Goal: Information Seeking & Learning: Learn about a topic

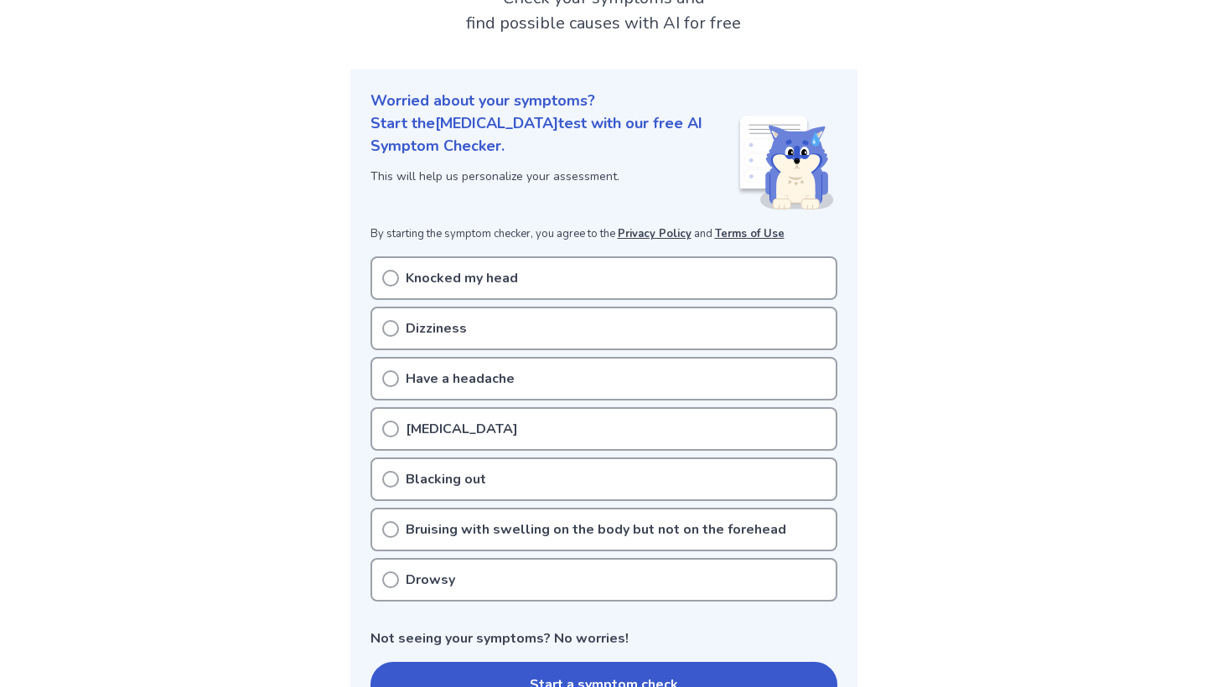
scroll to position [129, 0]
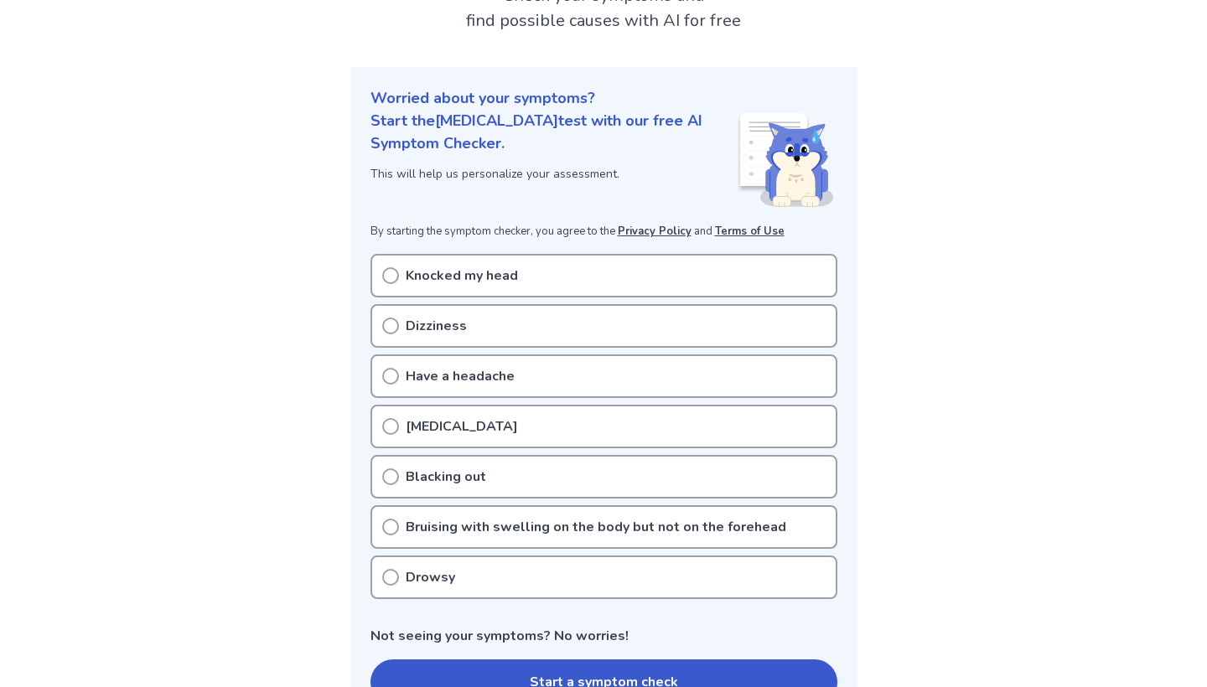
click at [396, 286] on div "Knocked my head" at bounding box center [603, 276] width 467 height 44
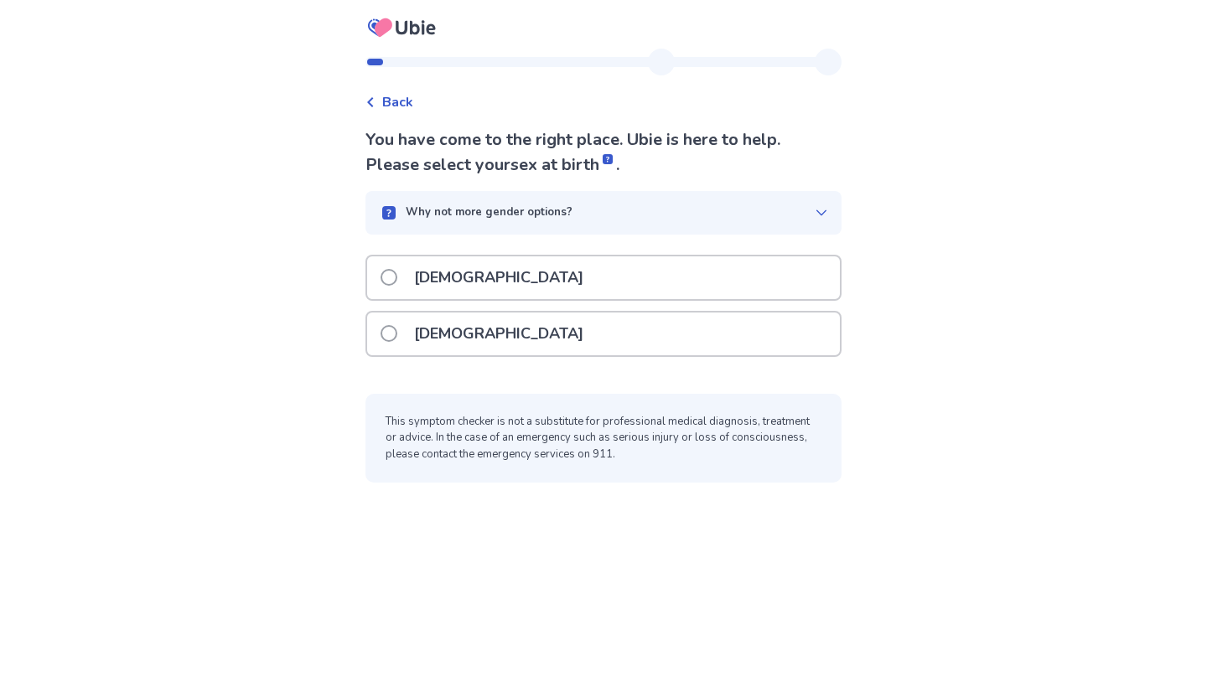
click at [474, 330] on p "Female" at bounding box center [498, 334] width 189 height 43
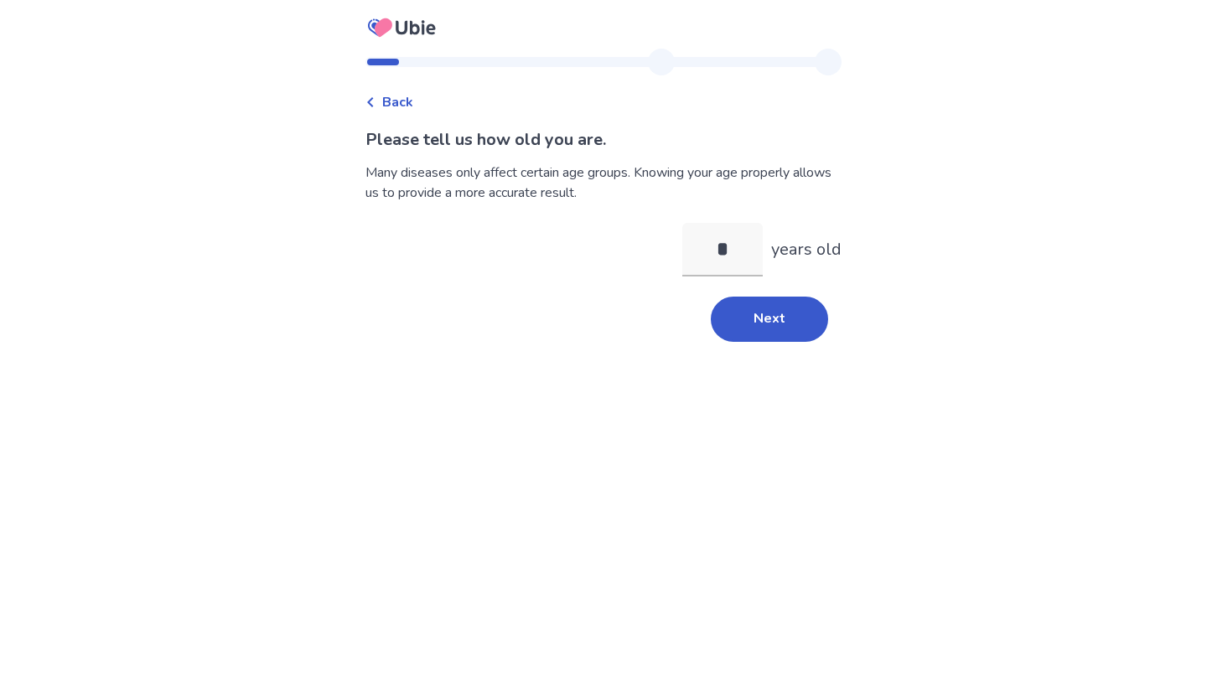
type input "**"
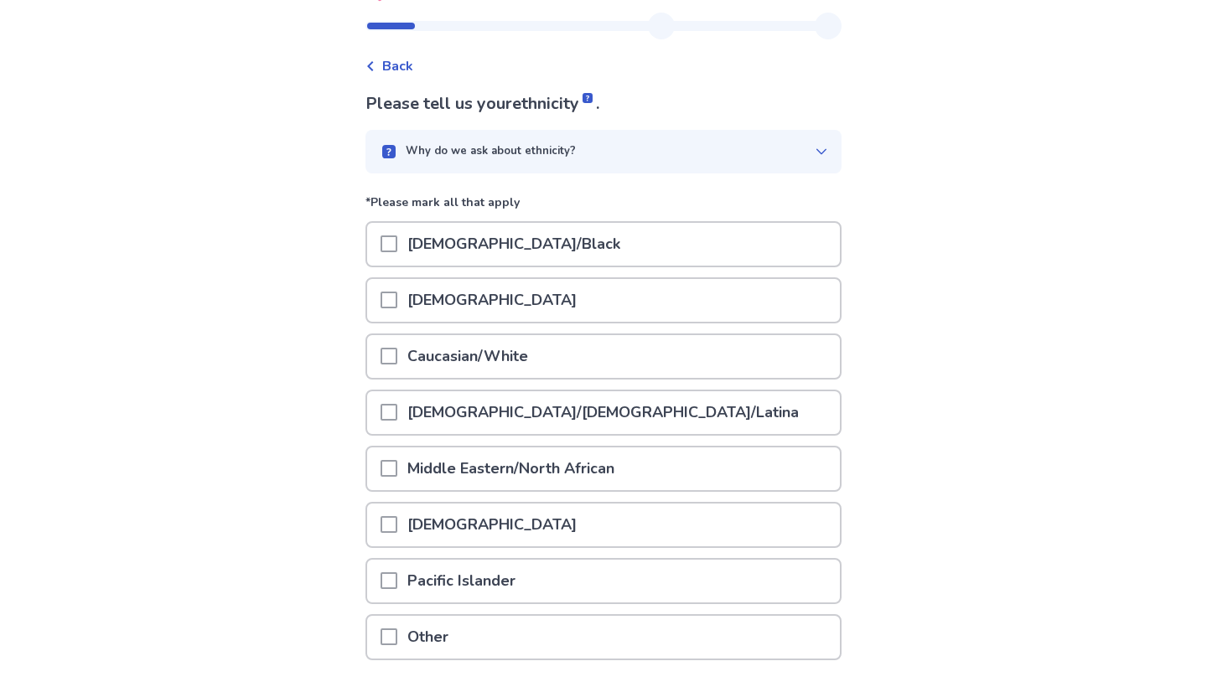
scroll to position [87, 0]
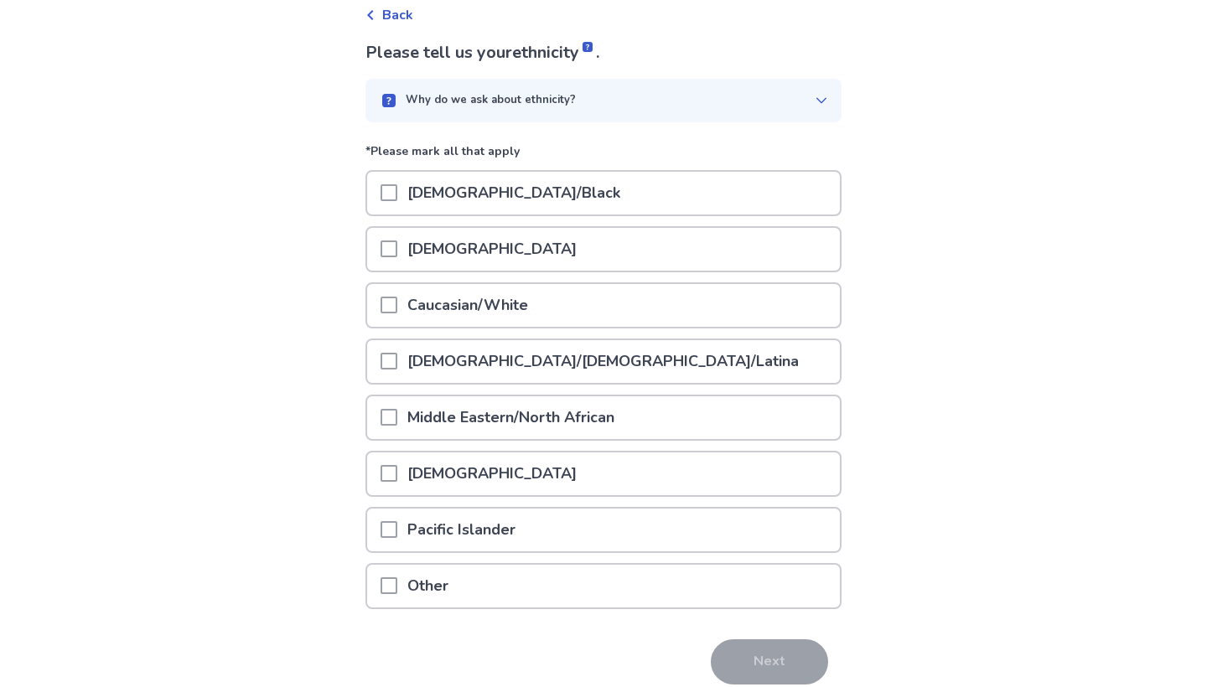
click at [519, 291] on p "Caucasian/White" at bounding box center [467, 305] width 141 height 43
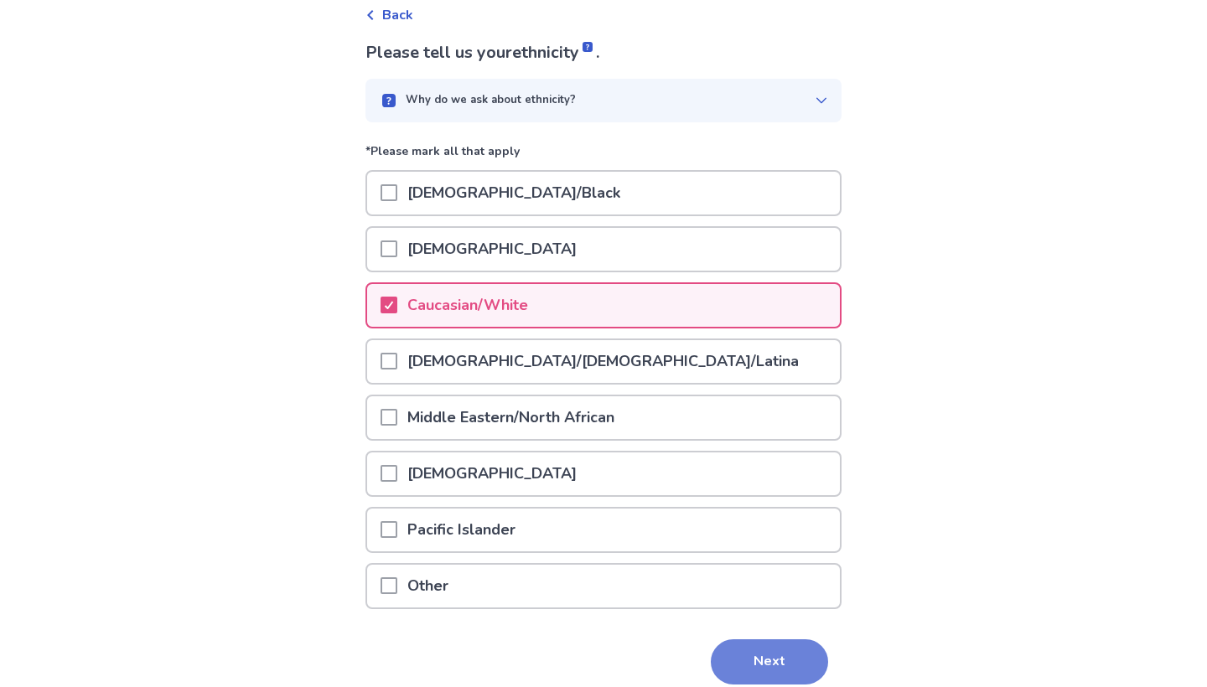
click at [757, 641] on button "Next" at bounding box center [769, 662] width 117 height 45
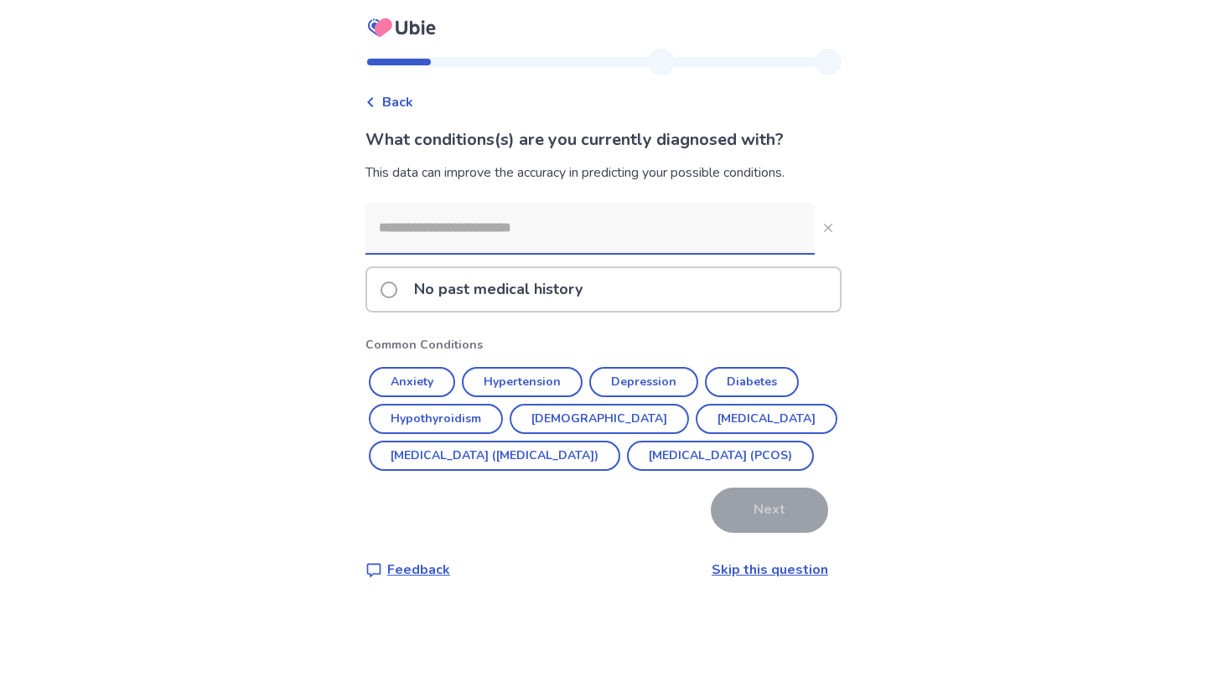
click at [751, 579] on link "Skip this question" at bounding box center [770, 570] width 117 height 18
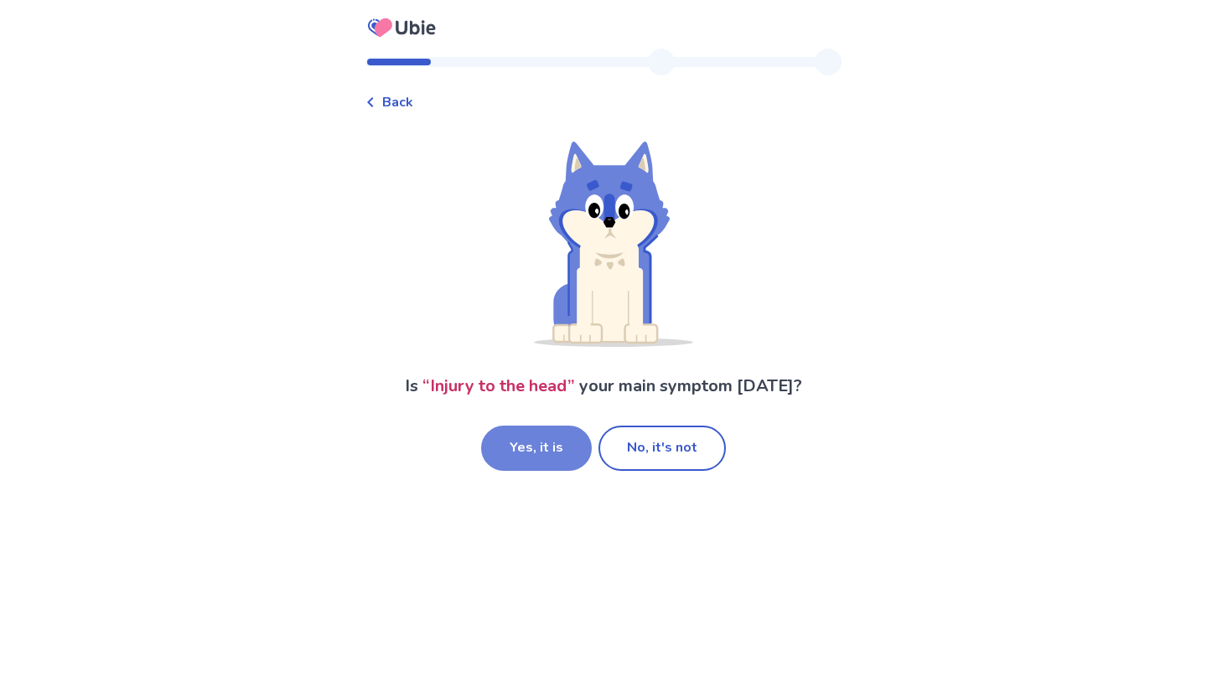
click at [578, 438] on button "Yes, it is" at bounding box center [536, 448] width 111 height 45
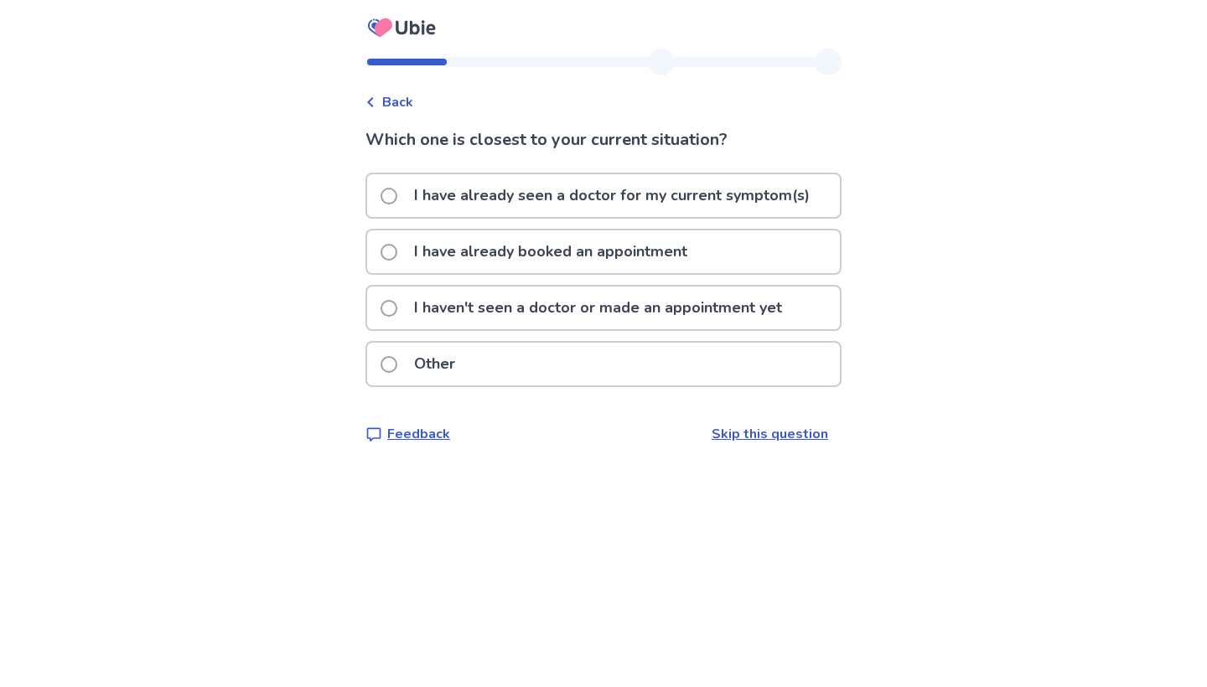
click at [510, 310] on p "I haven't seen a doctor or made an appointment yet" at bounding box center [598, 308] width 388 height 43
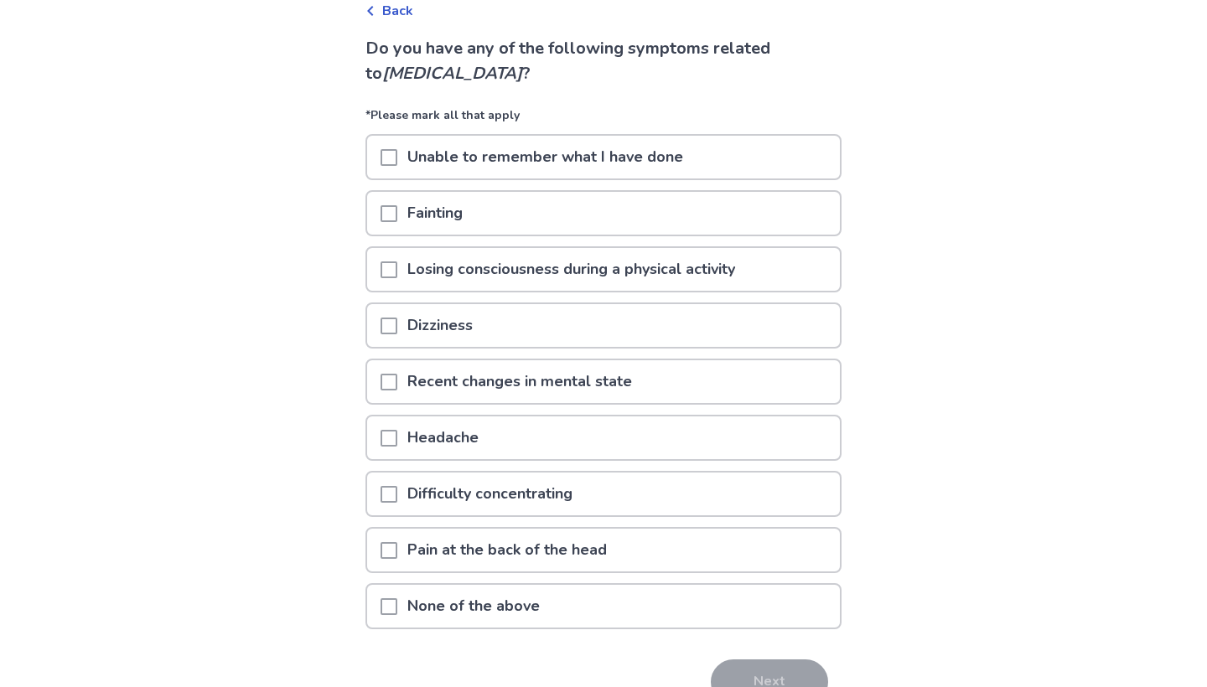
scroll to position [98, 0]
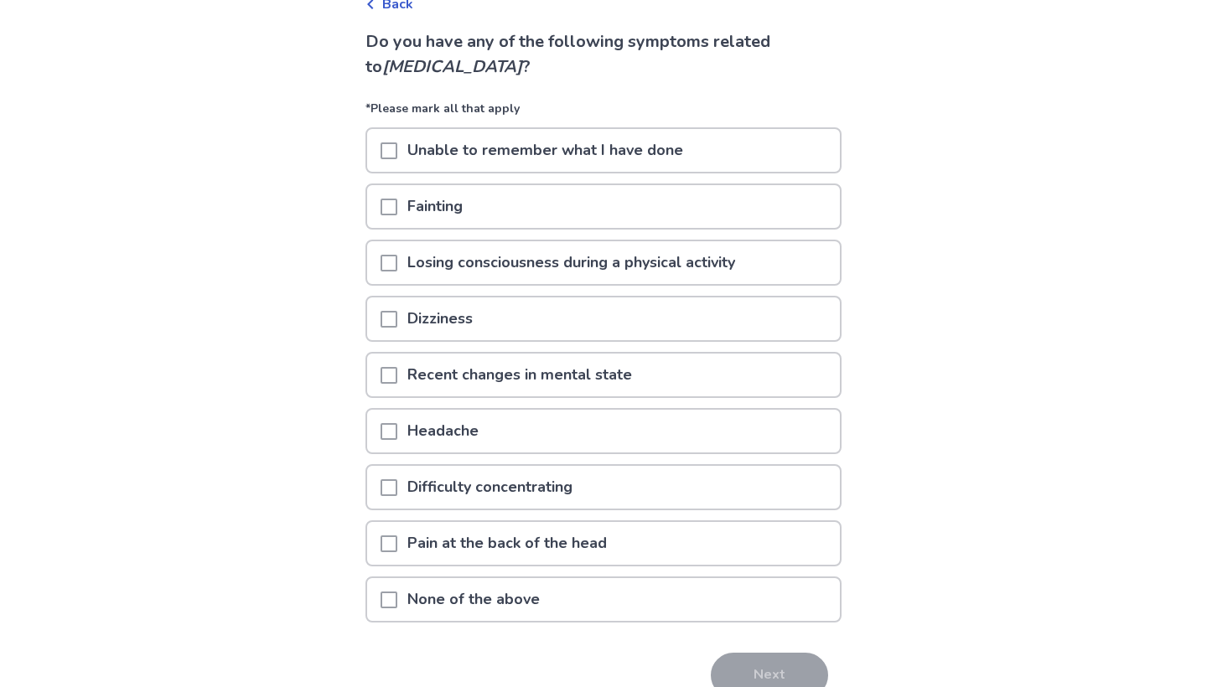
click at [396, 427] on span at bounding box center [389, 431] width 17 height 17
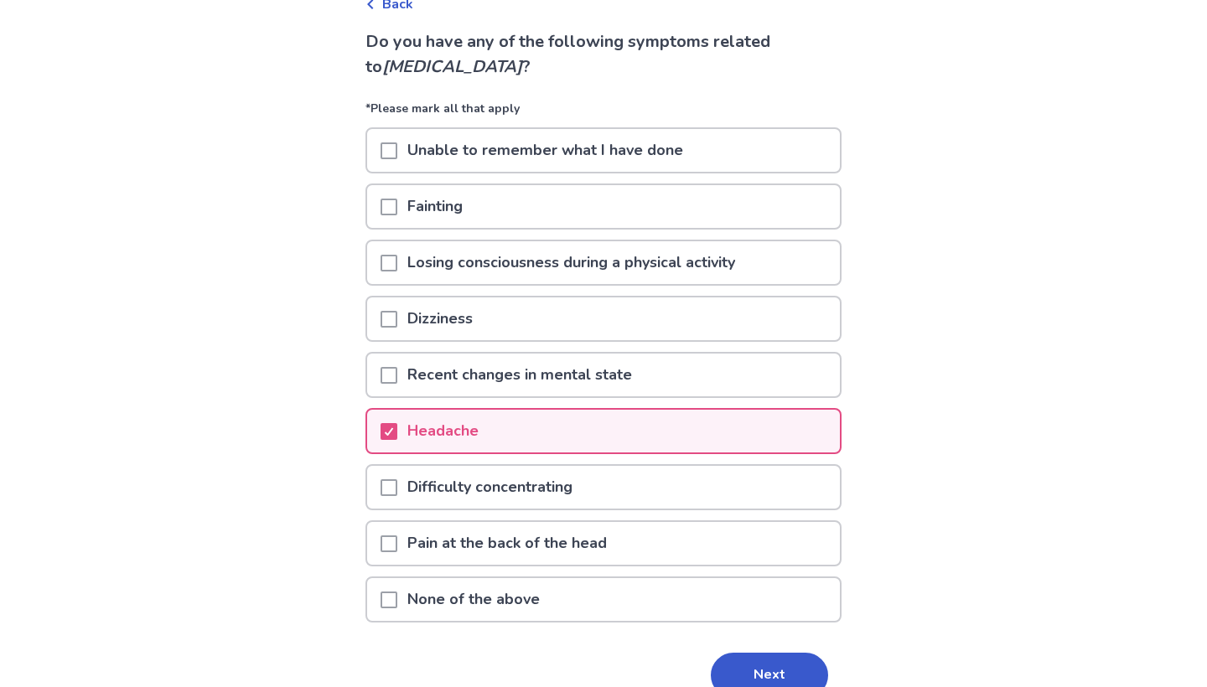
click at [385, 490] on div "Difficulty concentrating" at bounding box center [603, 487] width 473 height 43
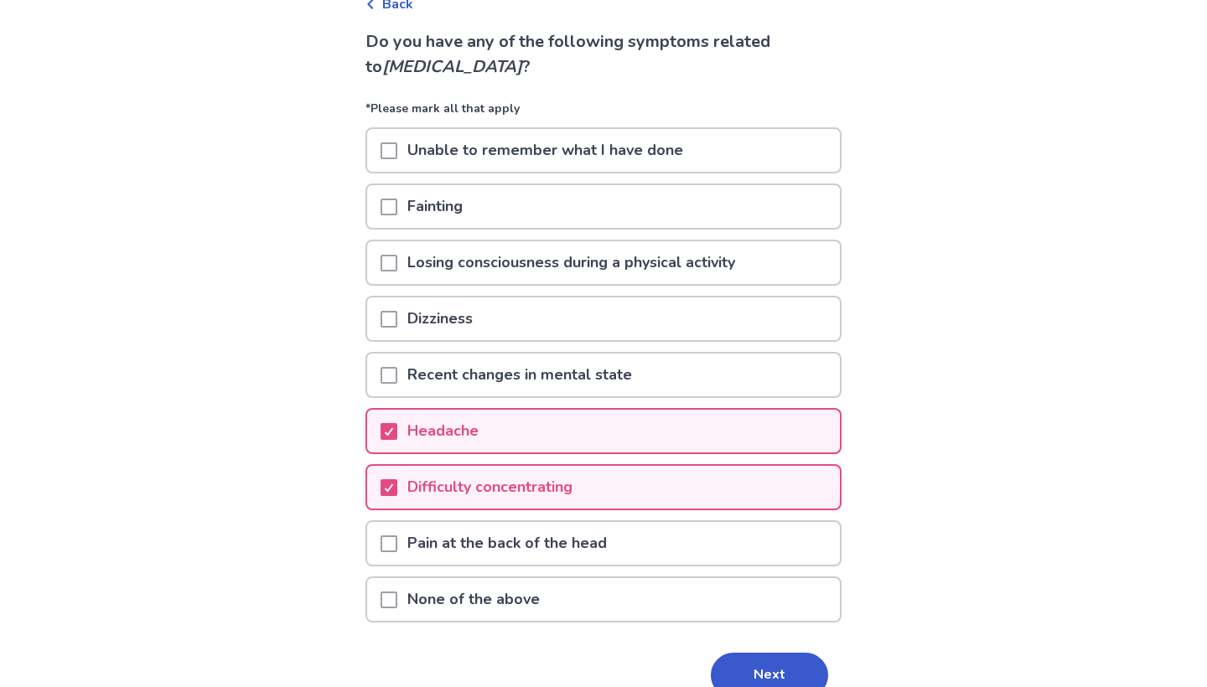
click at [392, 554] on div at bounding box center [389, 543] width 17 height 43
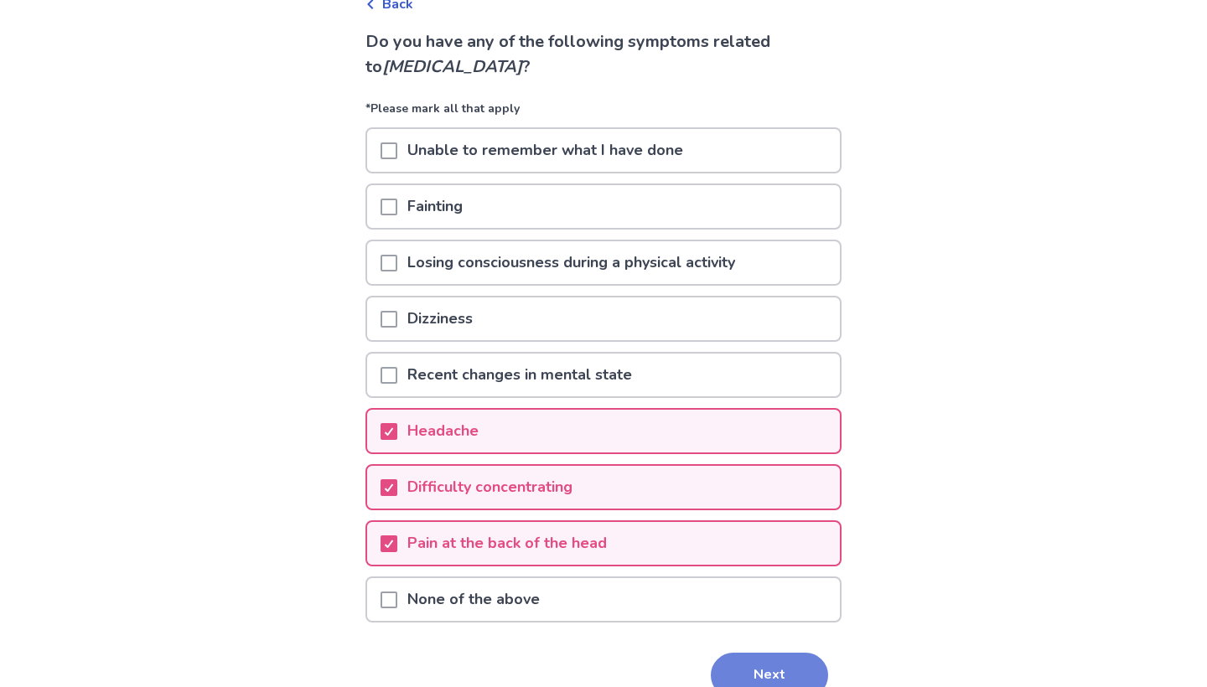
click at [769, 666] on button "Next" at bounding box center [769, 675] width 117 height 45
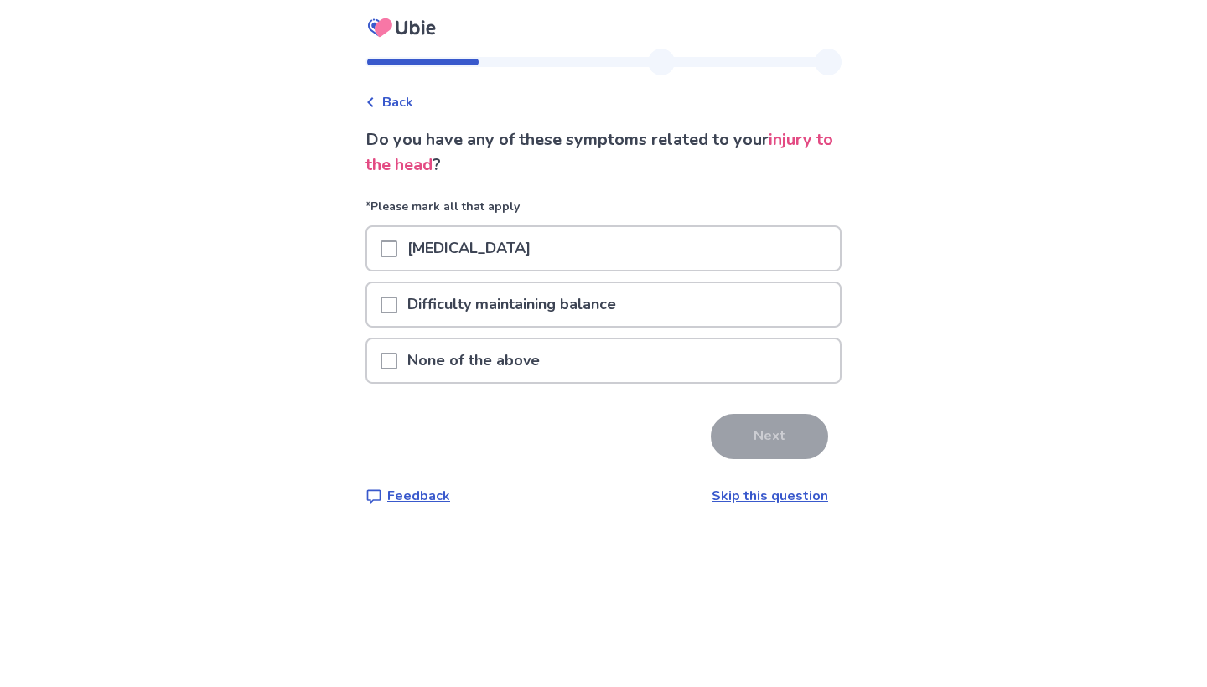
click at [397, 355] on span at bounding box center [389, 361] width 17 height 17
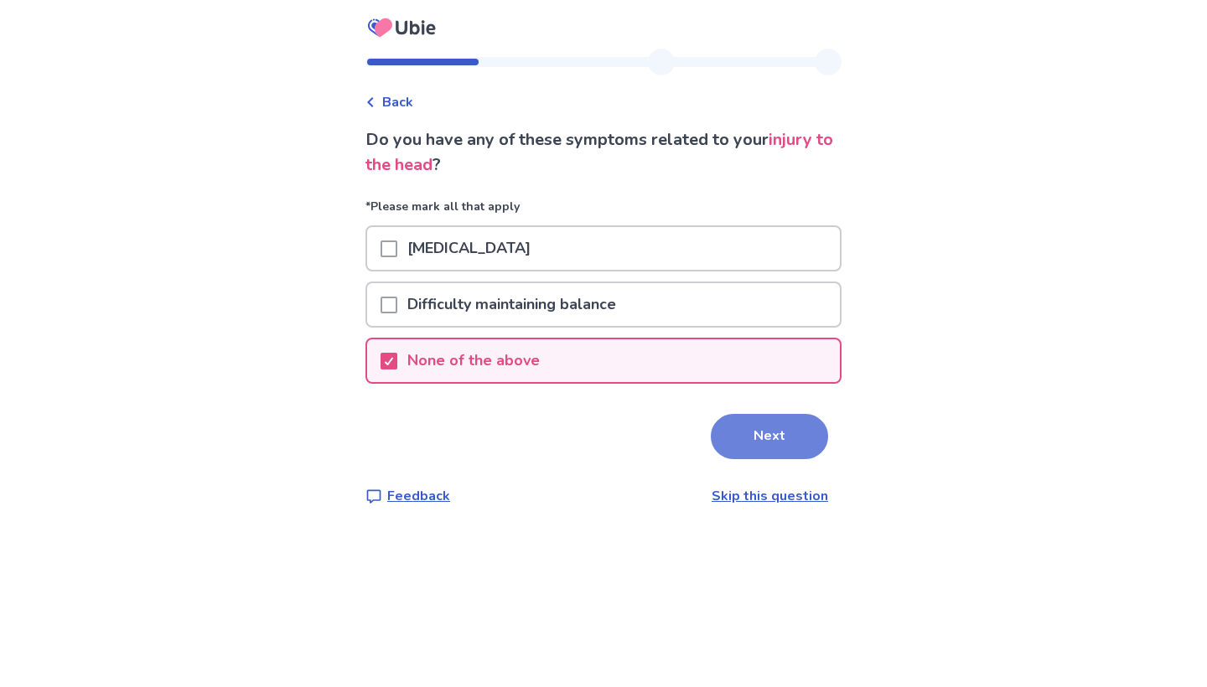
click at [747, 427] on button "Next" at bounding box center [769, 436] width 117 height 45
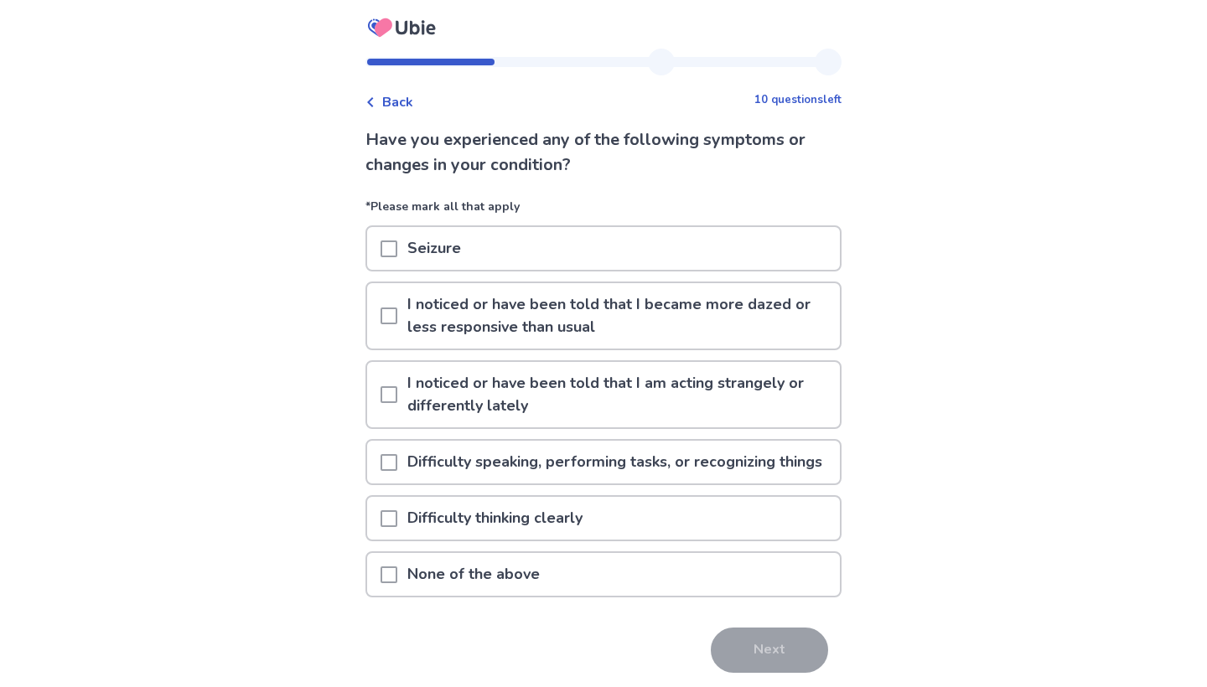
click at [688, 319] on p "I noticed or have been told that I became more dazed or less responsive than us…" at bounding box center [618, 315] width 443 height 65
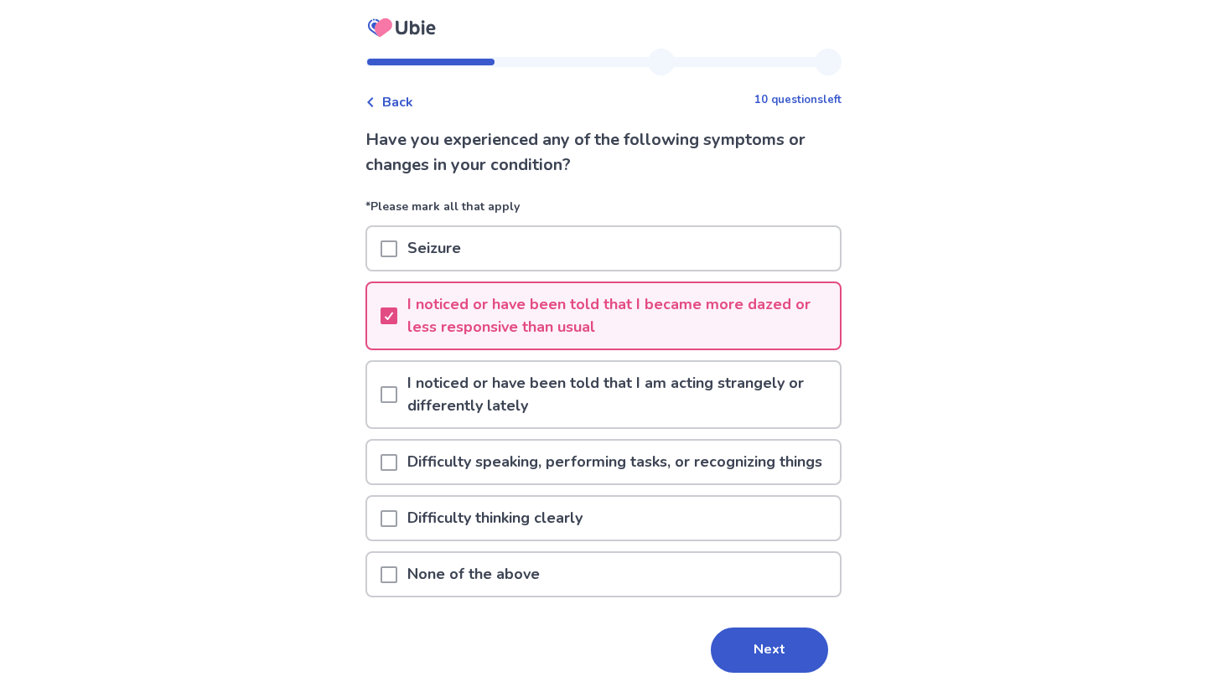
click at [593, 535] on p "Difficulty thinking clearly" at bounding box center [494, 518] width 195 height 43
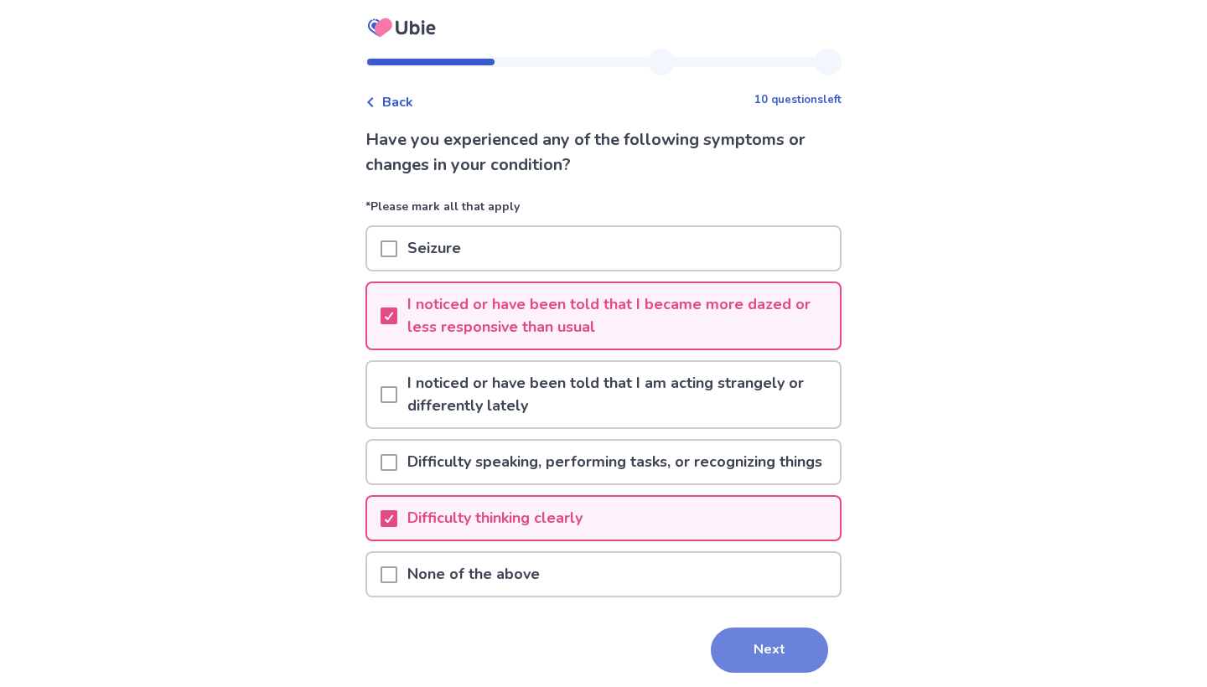
click at [723, 665] on button "Next" at bounding box center [769, 650] width 117 height 45
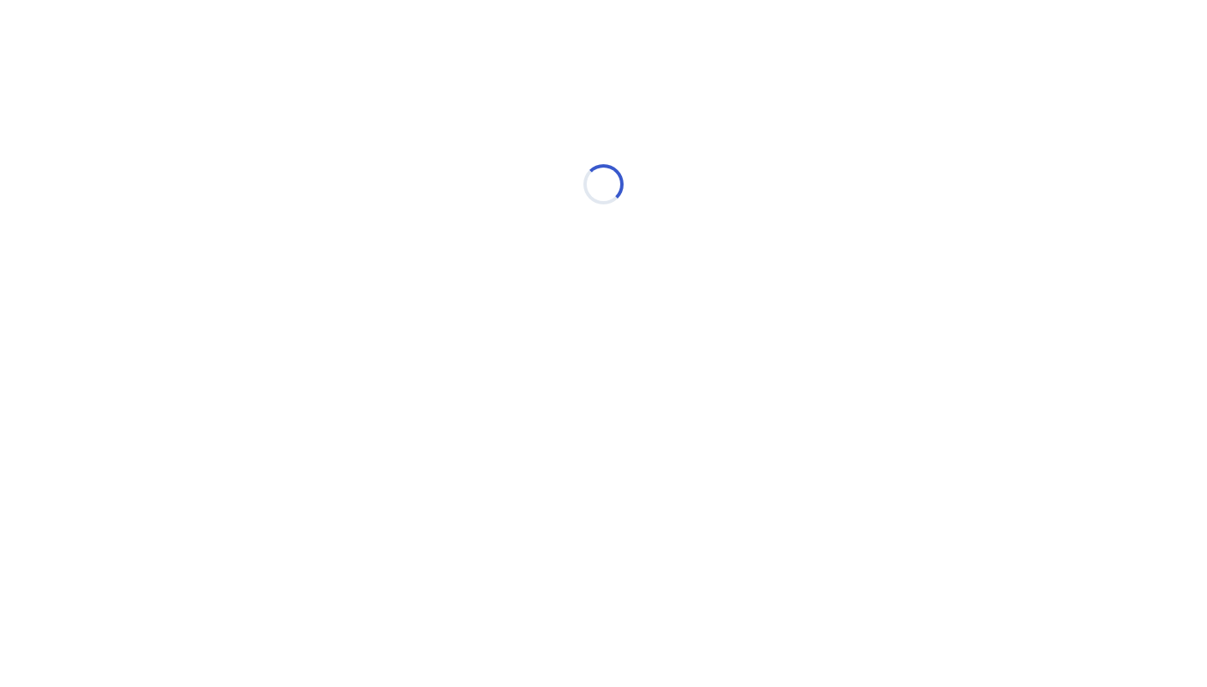
select select "*"
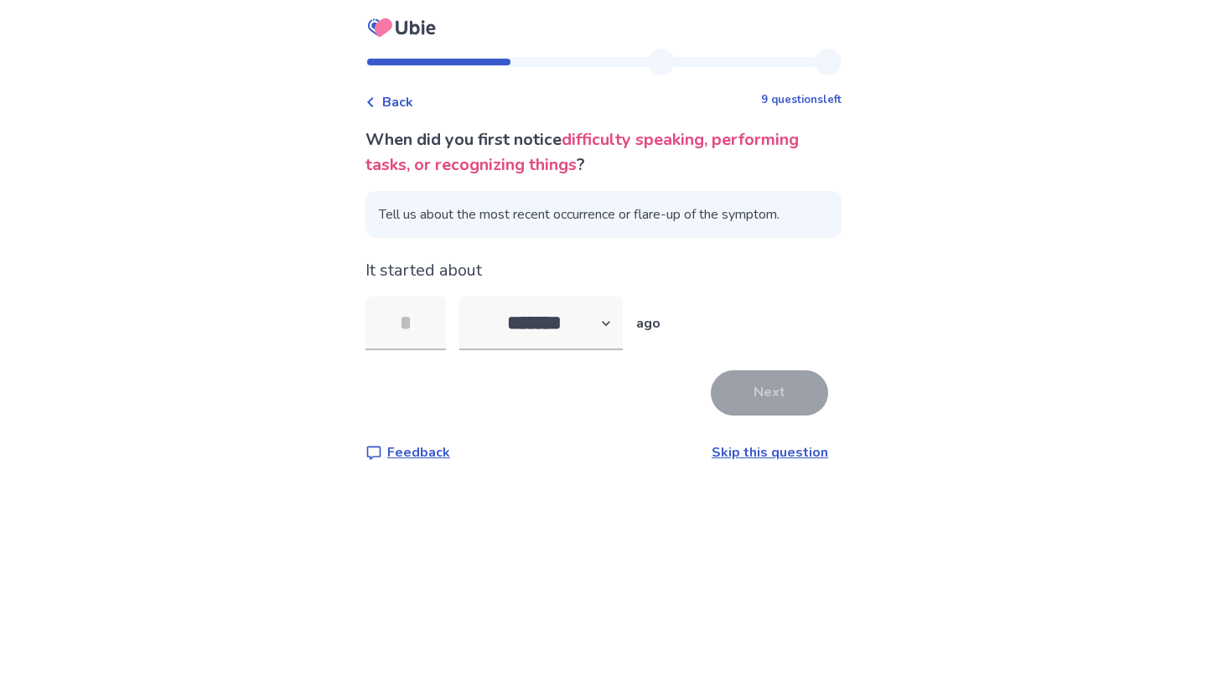
click at [728, 450] on link "Skip this question" at bounding box center [770, 452] width 117 height 18
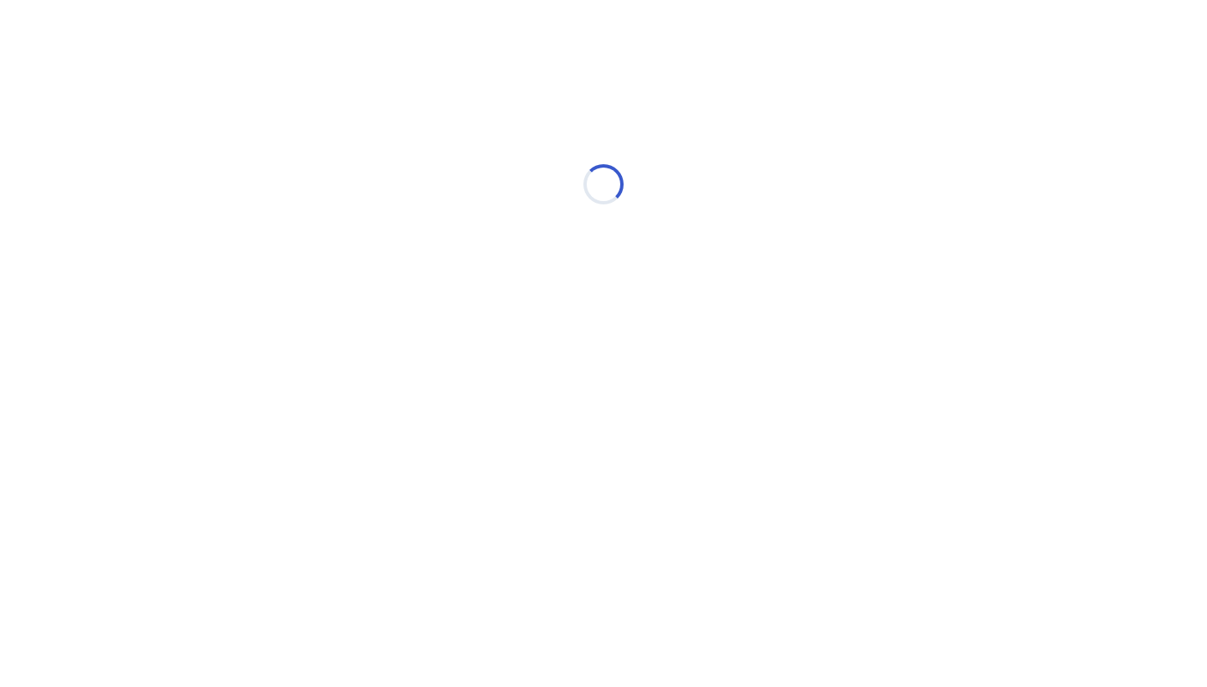
select select "*"
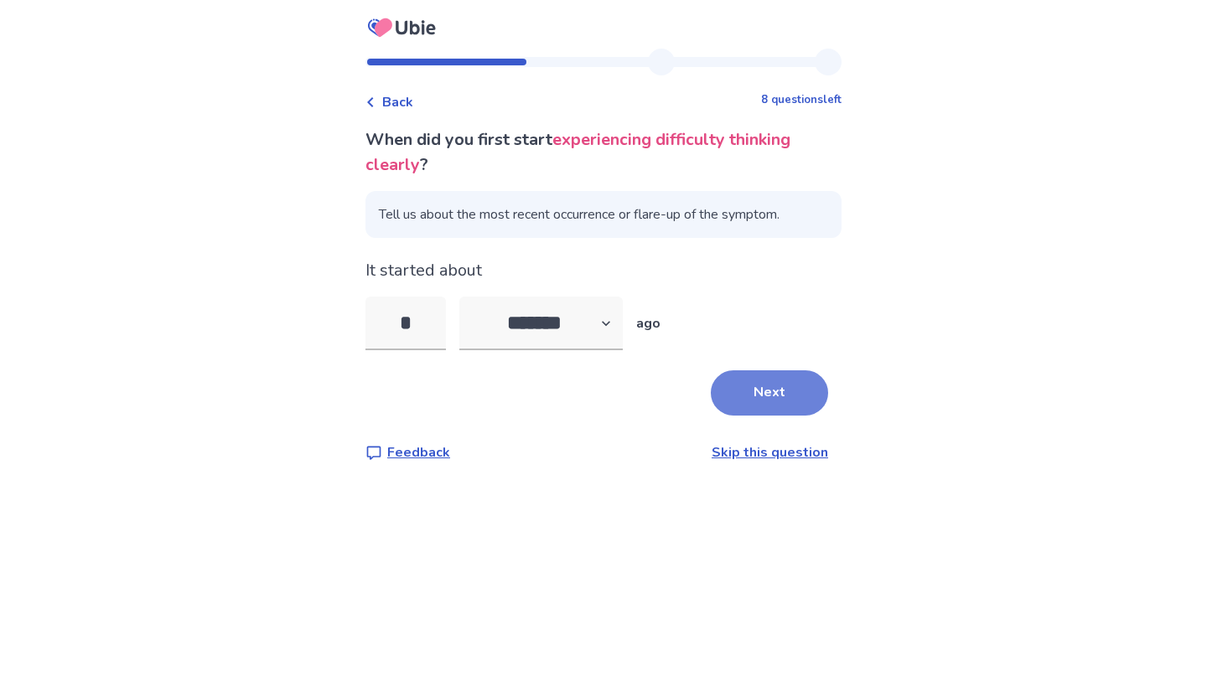
type input "*"
click at [740, 391] on button "Next" at bounding box center [769, 392] width 117 height 45
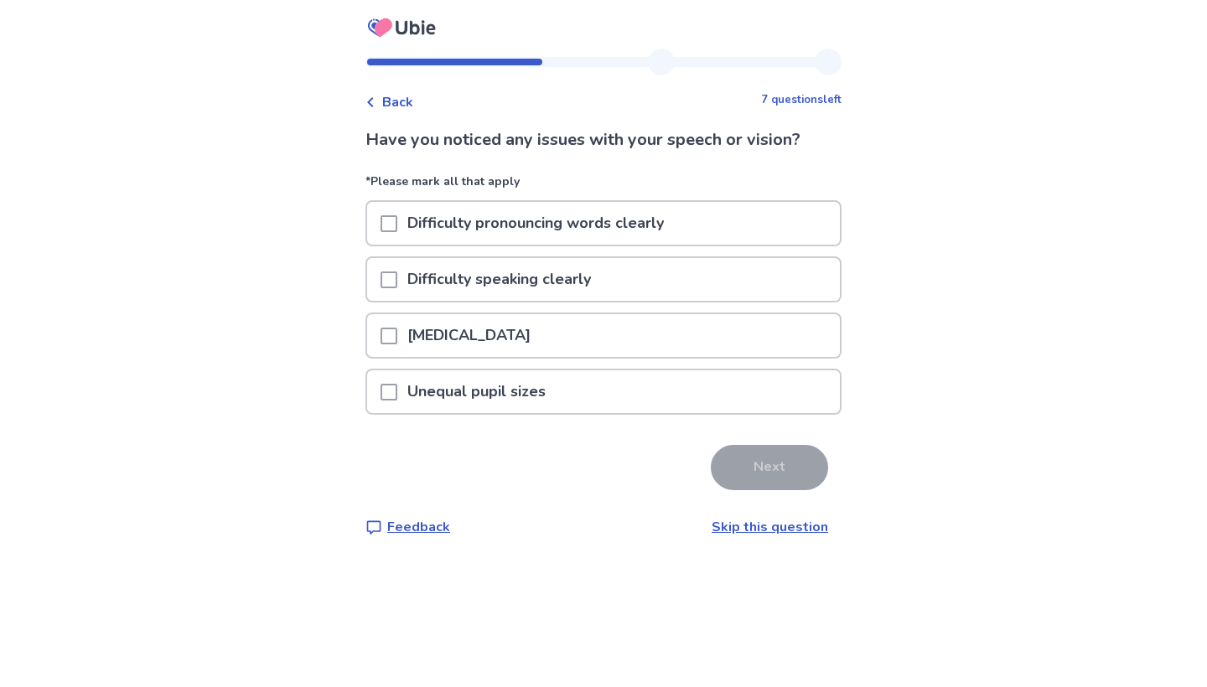
click at [786, 534] on link "Skip this question" at bounding box center [770, 527] width 117 height 18
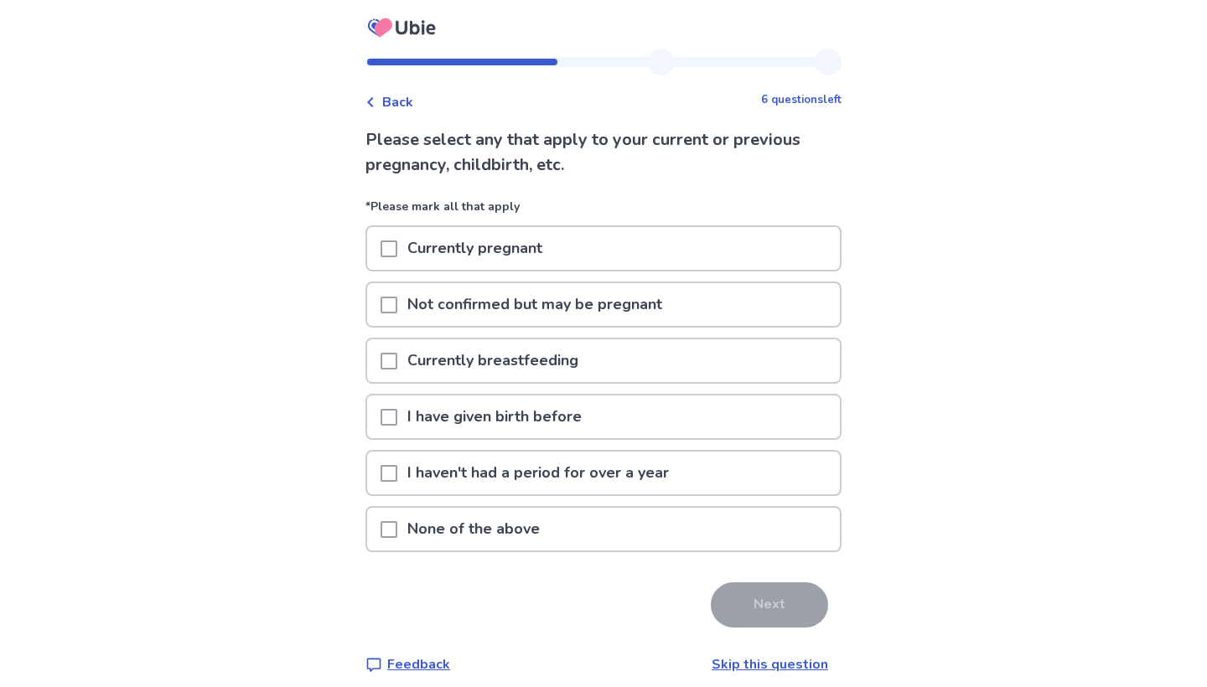
click at [648, 536] on div "None of the above" at bounding box center [603, 529] width 473 height 43
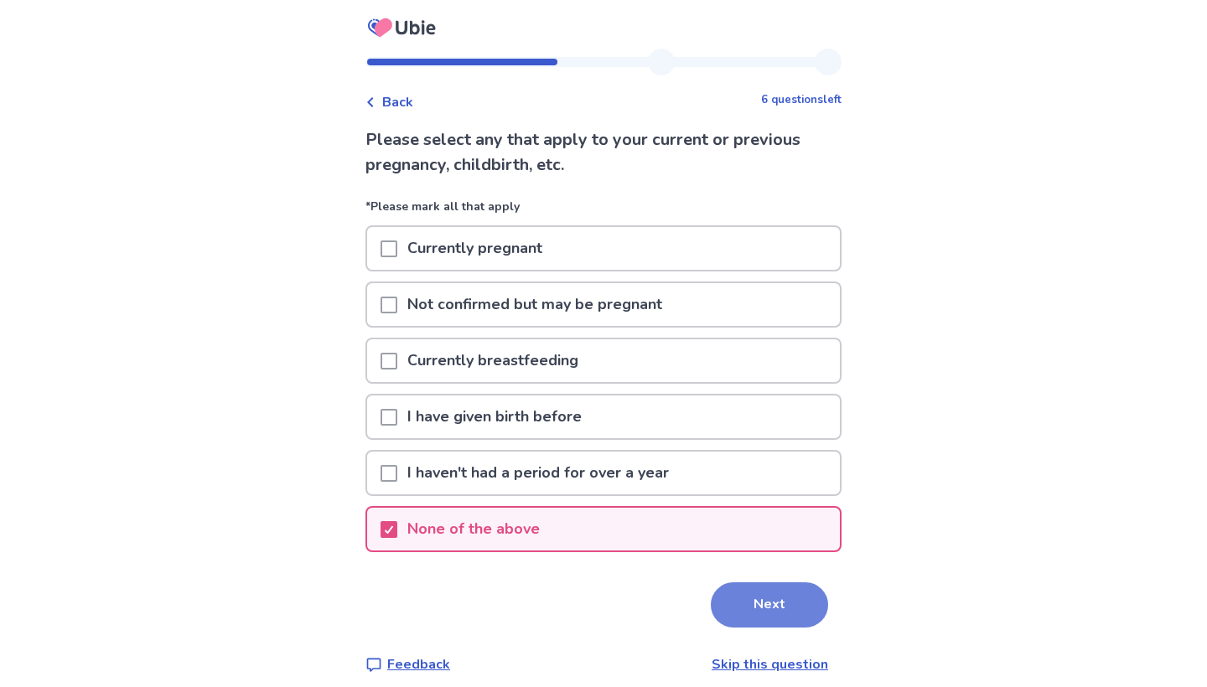
click at [749, 616] on button "Next" at bounding box center [769, 605] width 117 height 45
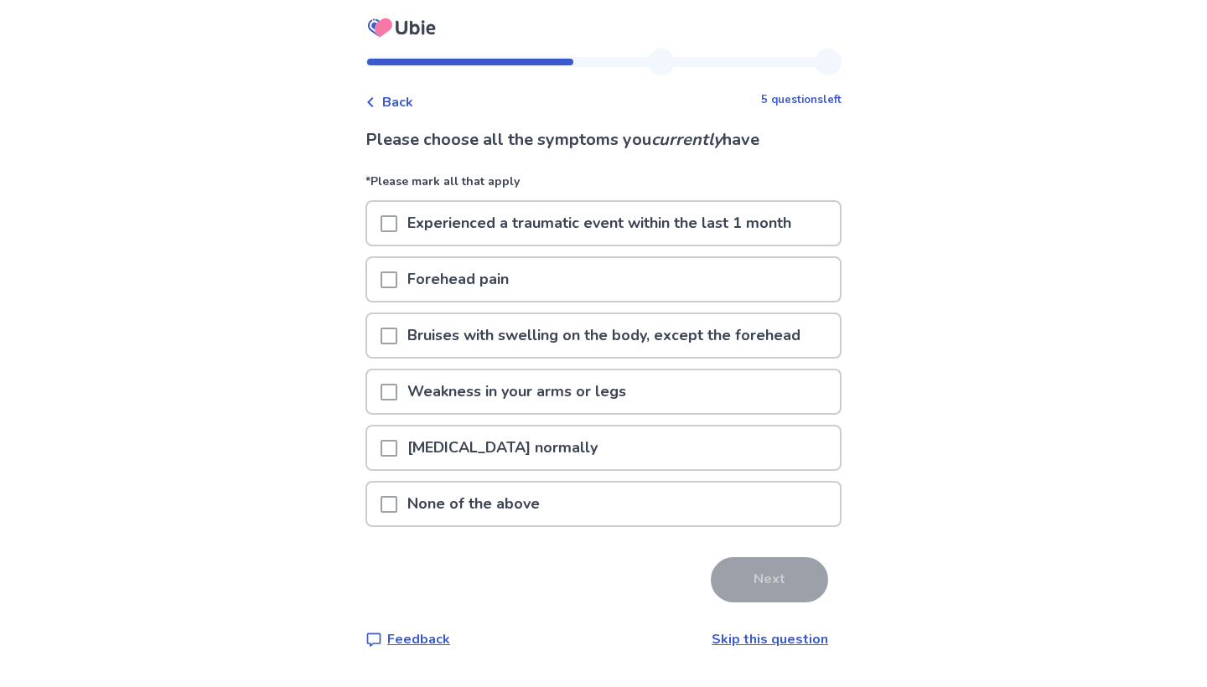
click at [695, 398] on div "Weakness in your arms or legs" at bounding box center [603, 391] width 473 height 43
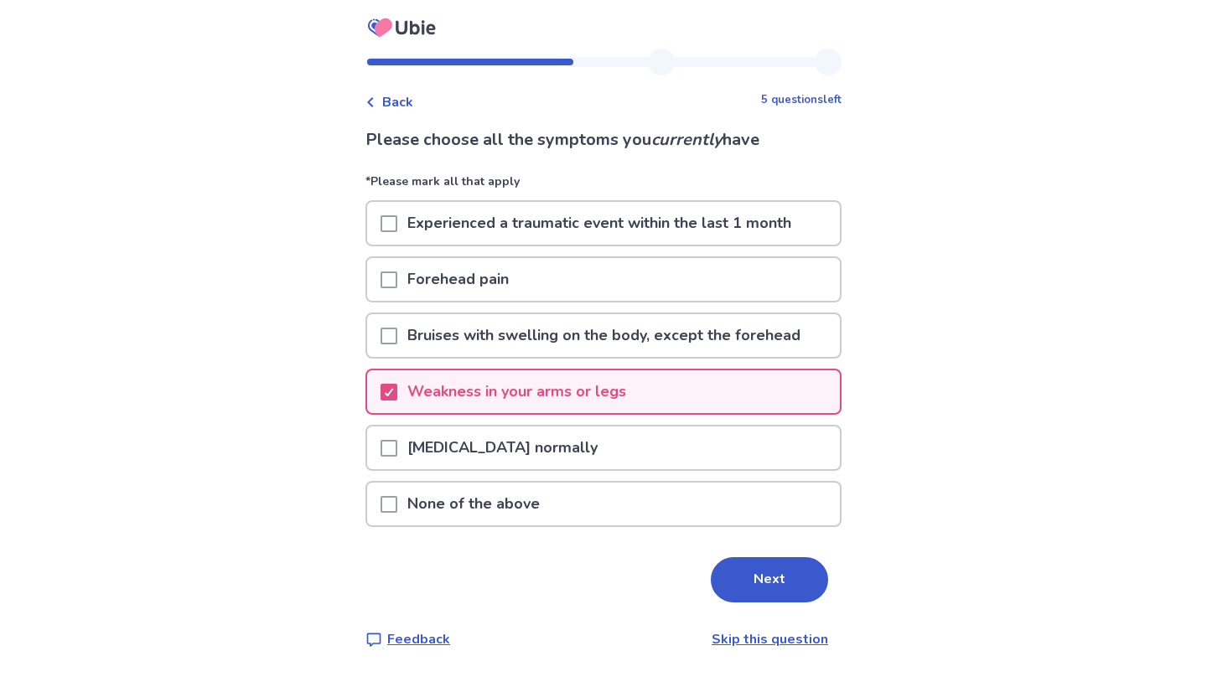
click at [491, 277] on p "Forehead pain" at bounding box center [458, 279] width 122 height 43
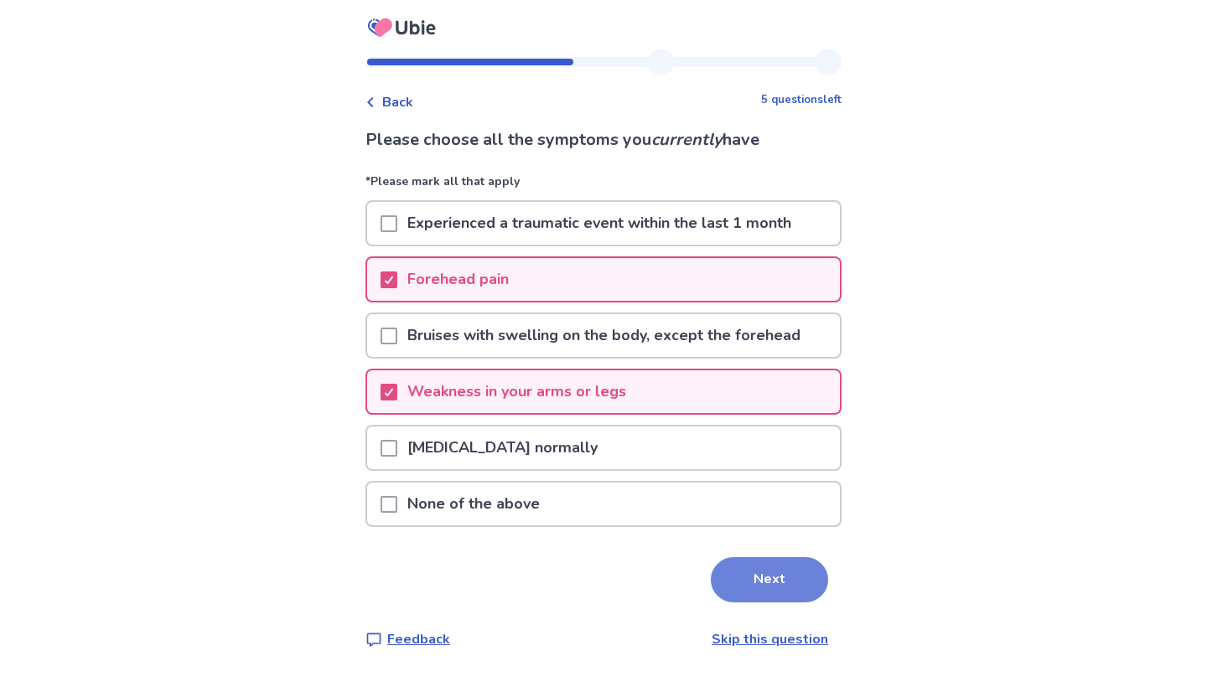
click at [754, 579] on button "Next" at bounding box center [769, 579] width 117 height 45
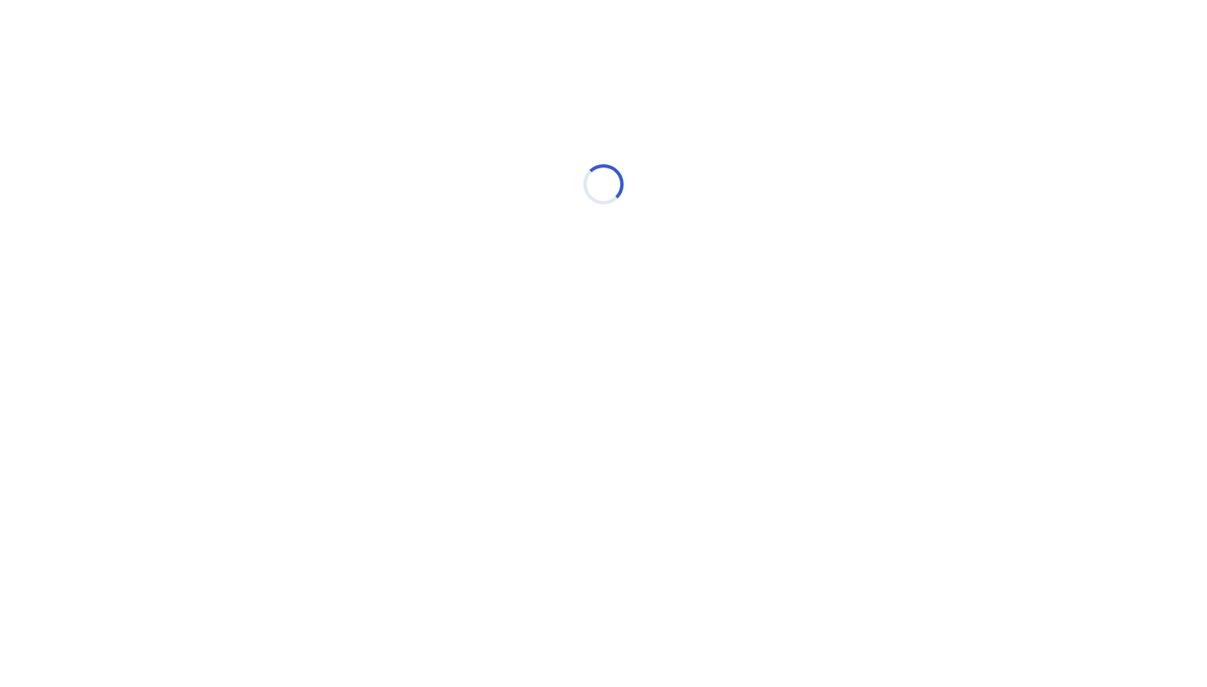
select select "*"
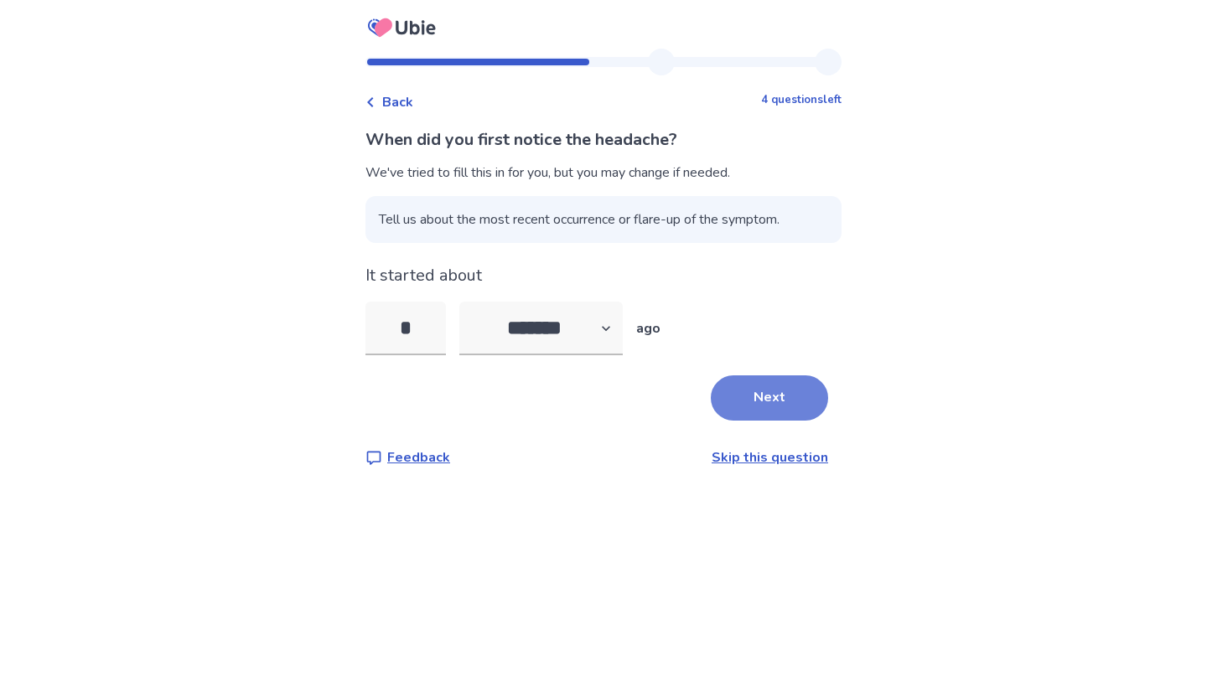
type input "*"
click at [772, 401] on button "Next" at bounding box center [769, 398] width 117 height 45
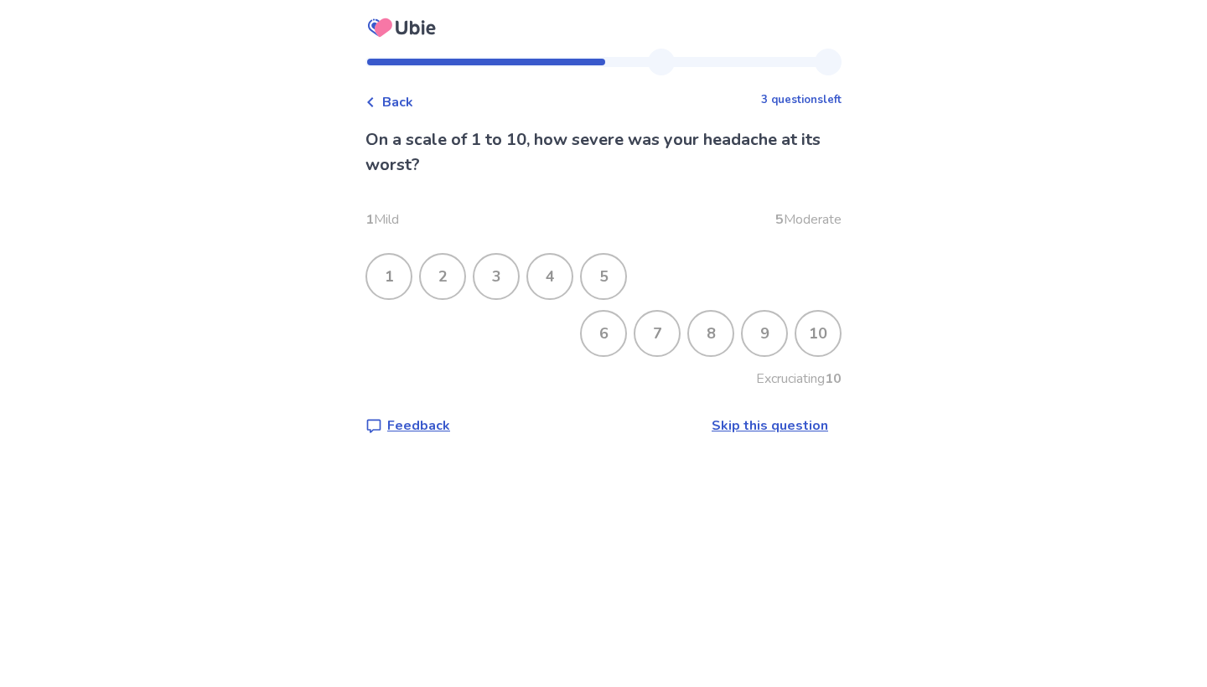
click at [586, 325] on div "6" at bounding box center [604, 334] width 44 height 44
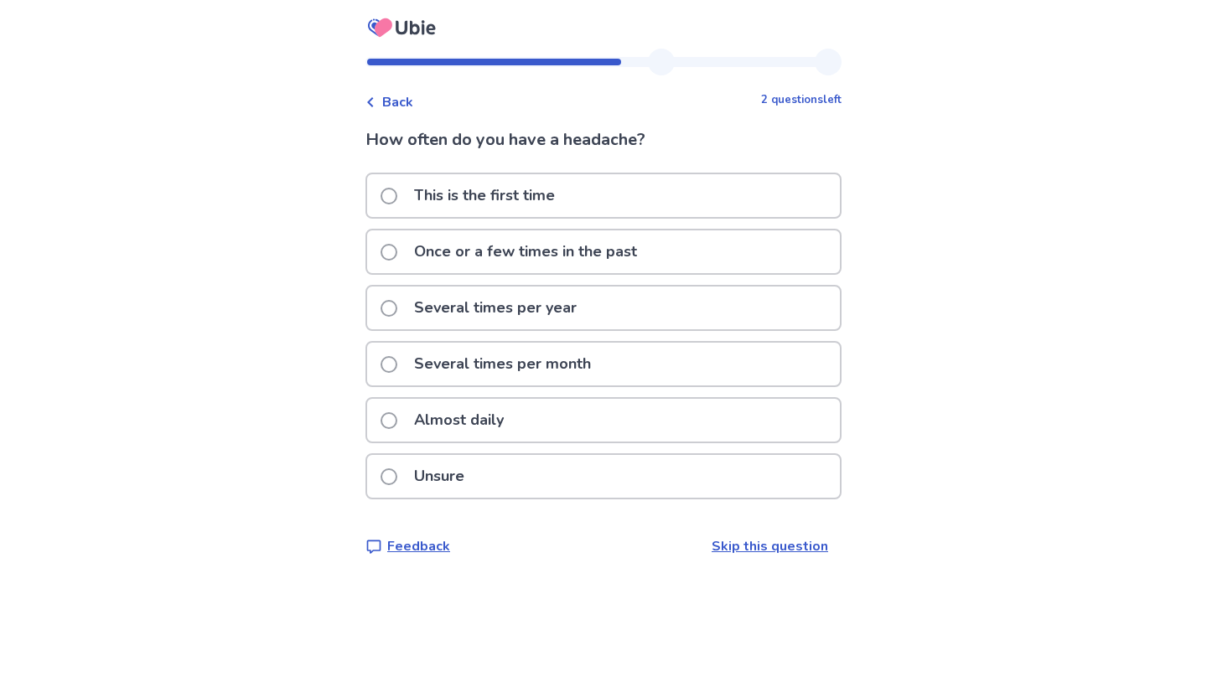
click at [601, 313] on div "Several times per year" at bounding box center [603, 308] width 473 height 43
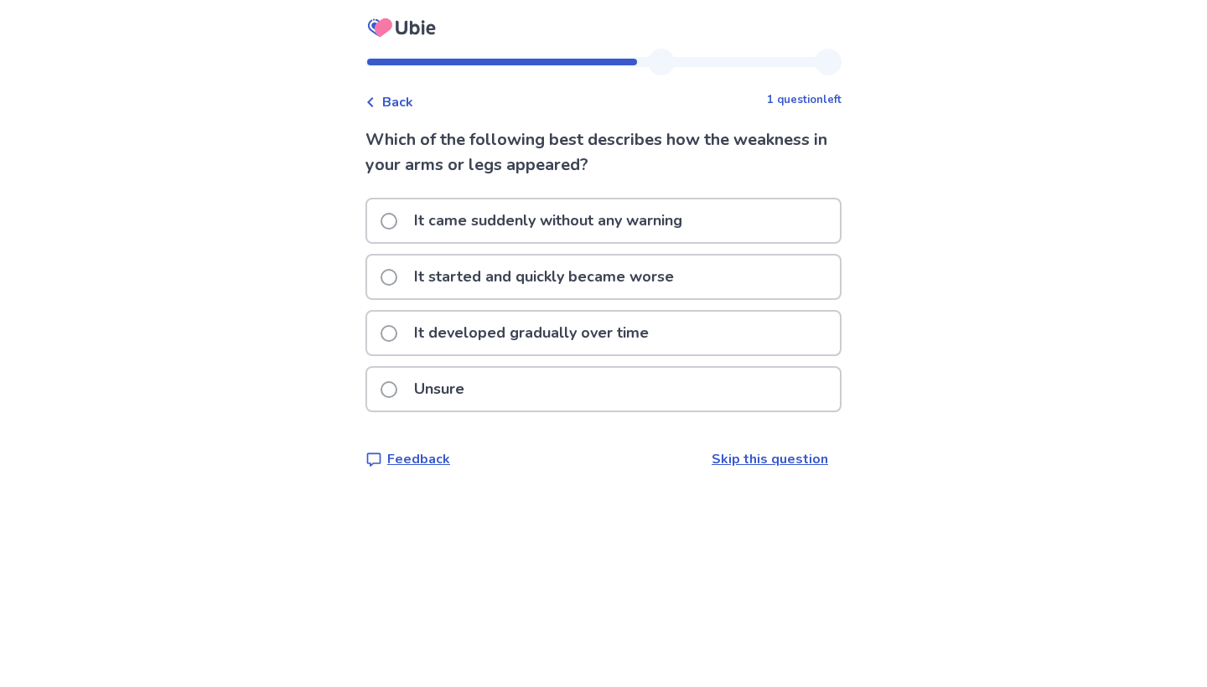
click at [558, 396] on div "Unsure" at bounding box center [603, 389] width 473 height 43
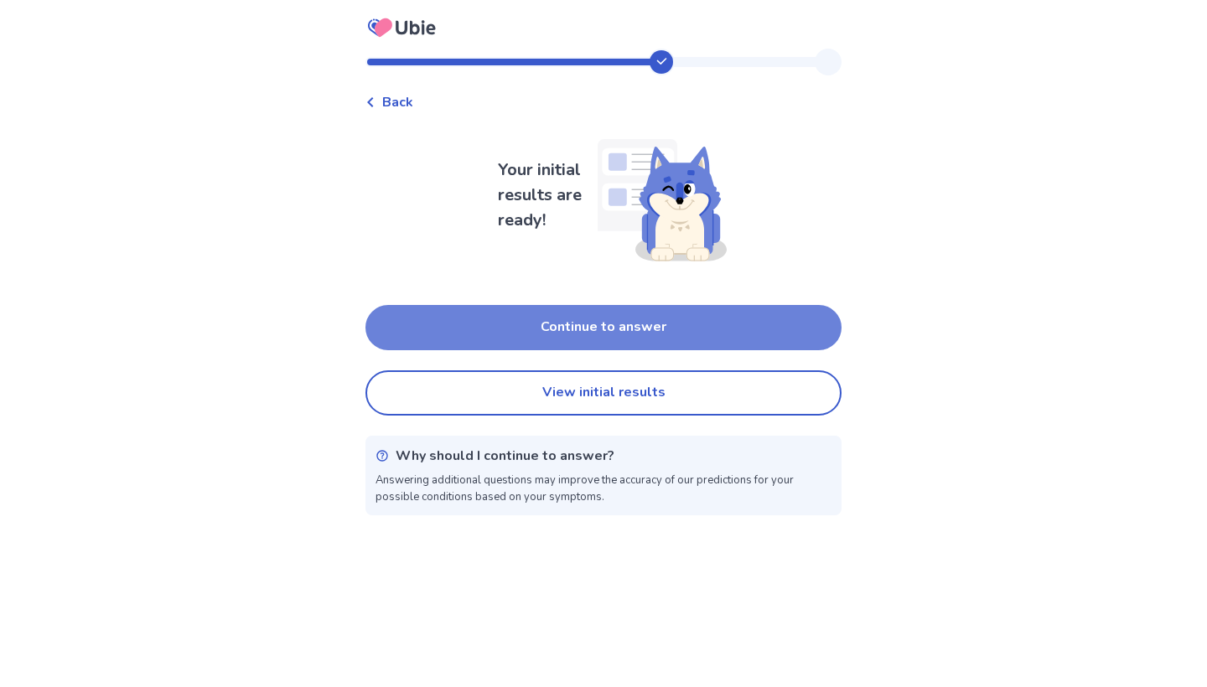
click at [600, 329] on button "Continue to answer" at bounding box center [603, 327] width 476 height 45
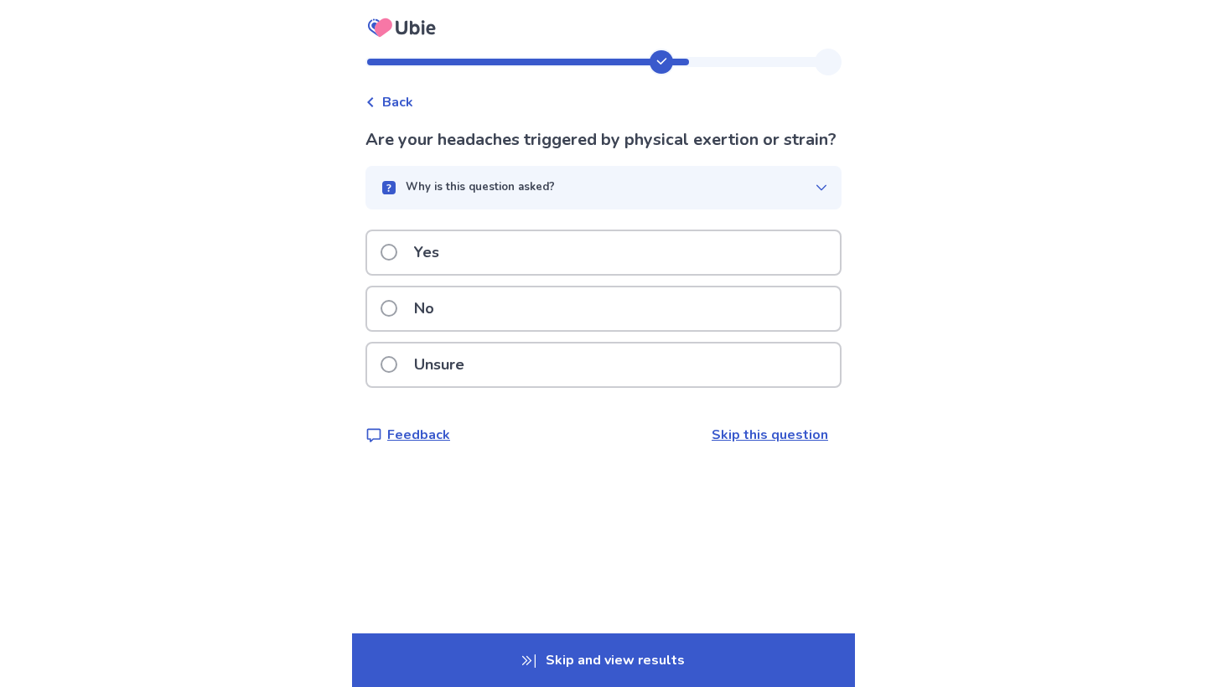
click at [673, 196] on div "Why is this question asked?" at bounding box center [597, 187] width 436 height 17
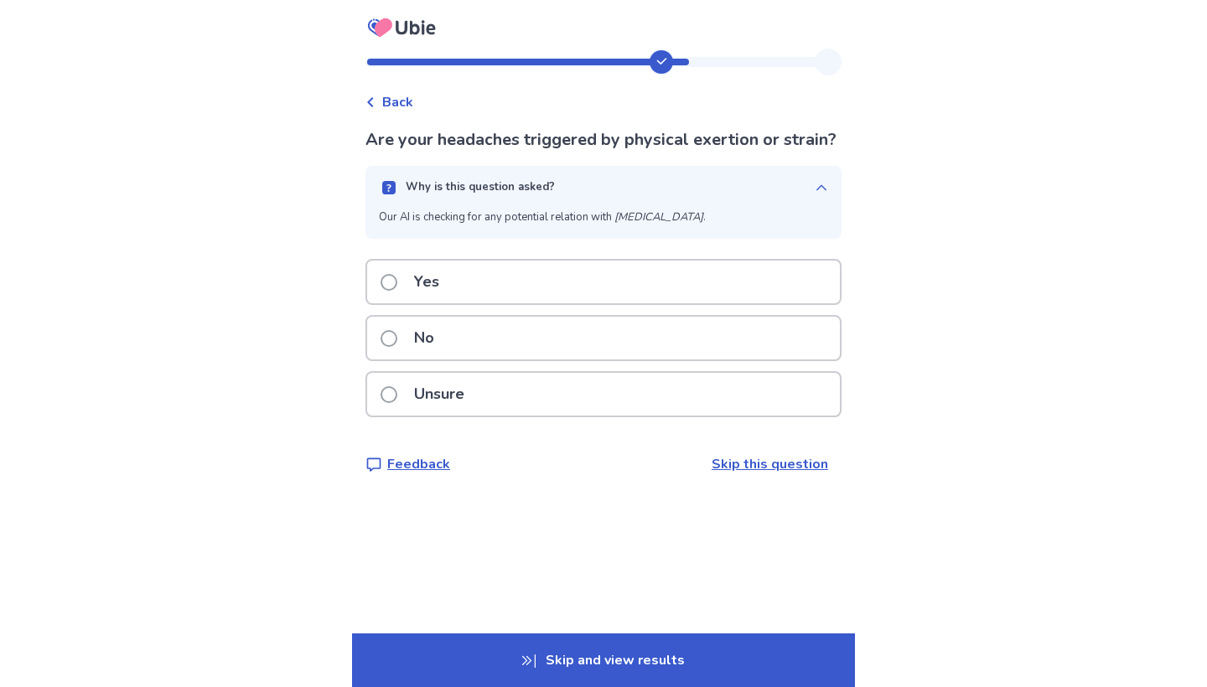
click at [673, 196] on div "Why is this question asked?" at bounding box center [597, 187] width 436 height 17
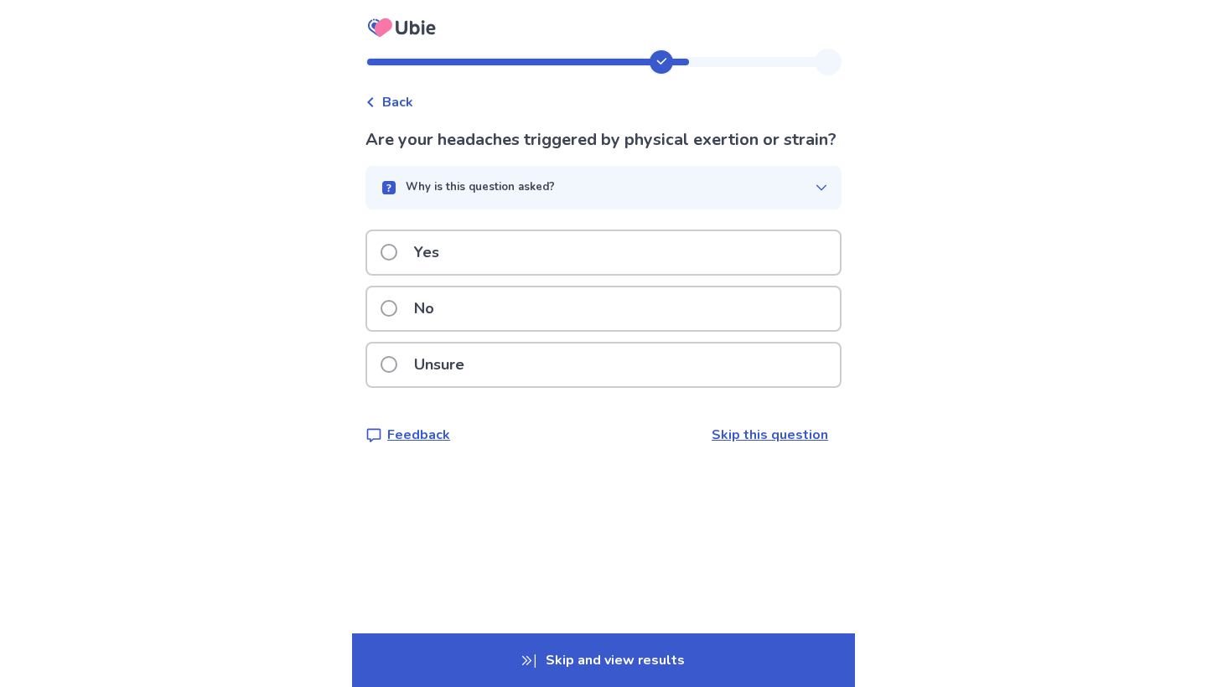
click at [591, 274] on div "Yes" at bounding box center [603, 252] width 473 height 43
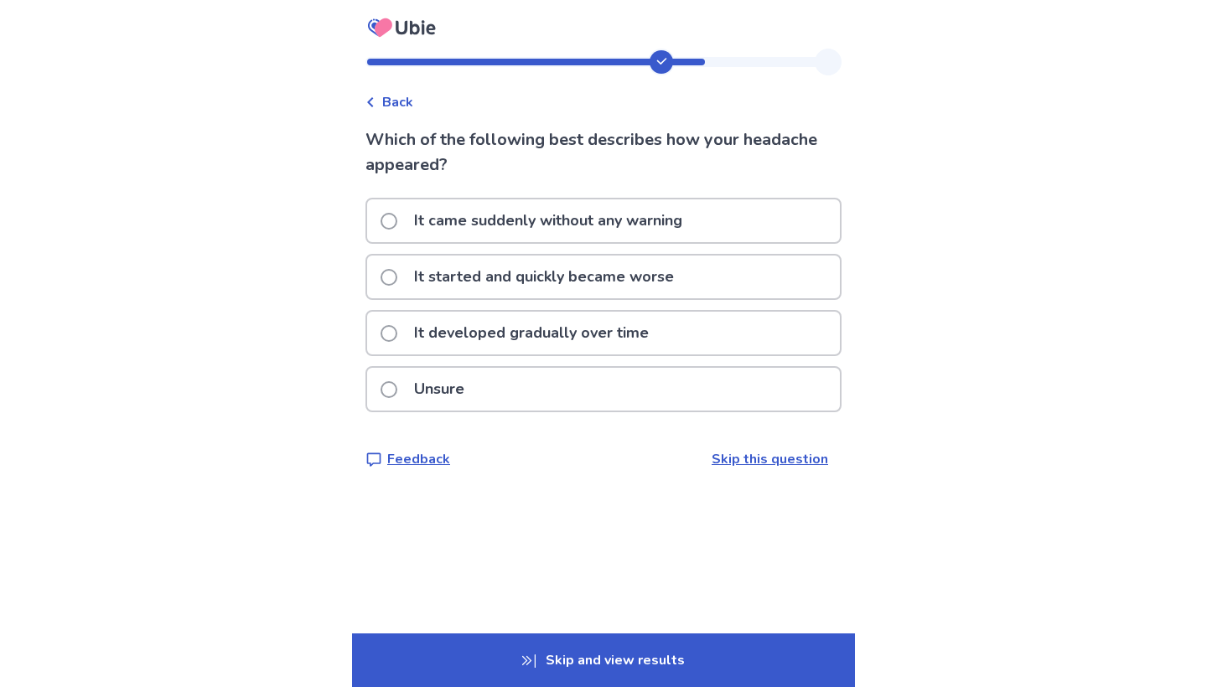
drag, startPoint x: 590, startPoint y: 273, endPoint x: 929, endPoint y: 307, distance: 340.3
click at [929, 307] on div "Back Which of the following best describes how your headache appeared? It came …" at bounding box center [603, 343] width 1207 height 687
click at [576, 334] on p "It developed gradually over time" at bounding box center [531, 333] width 255 height 43
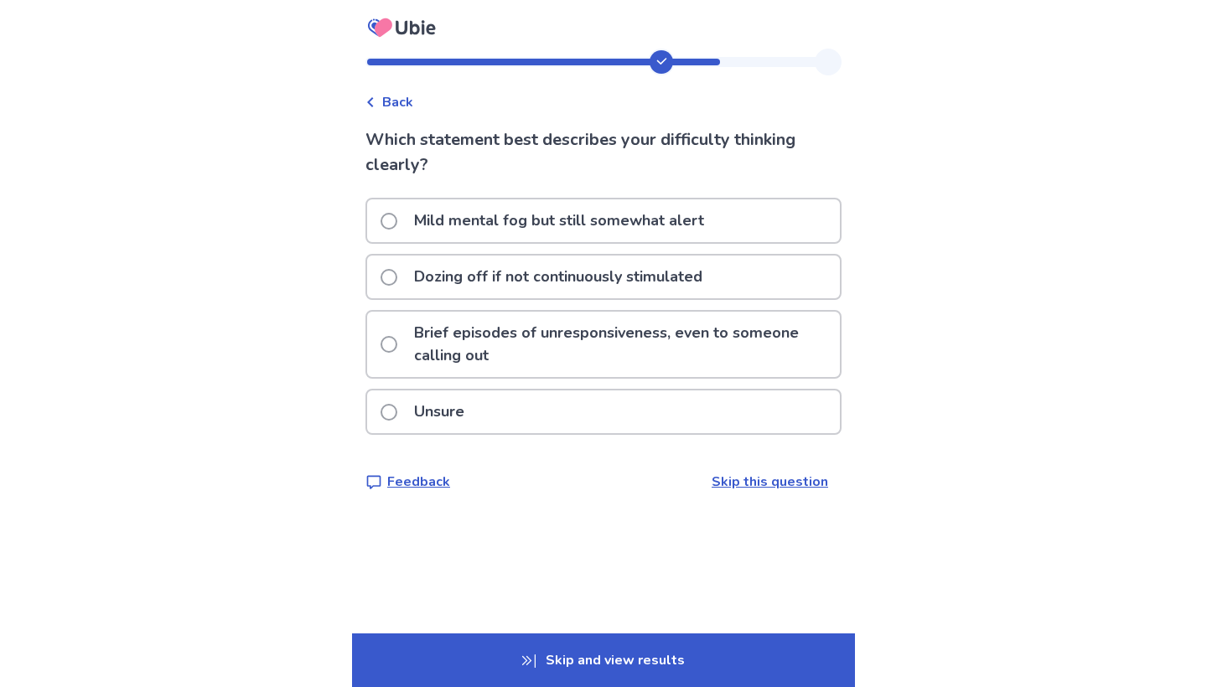
click at [631, 217] on p "Mild mental fog but still somewhat alert" at bounding box center [559, 220] width 310 height 43
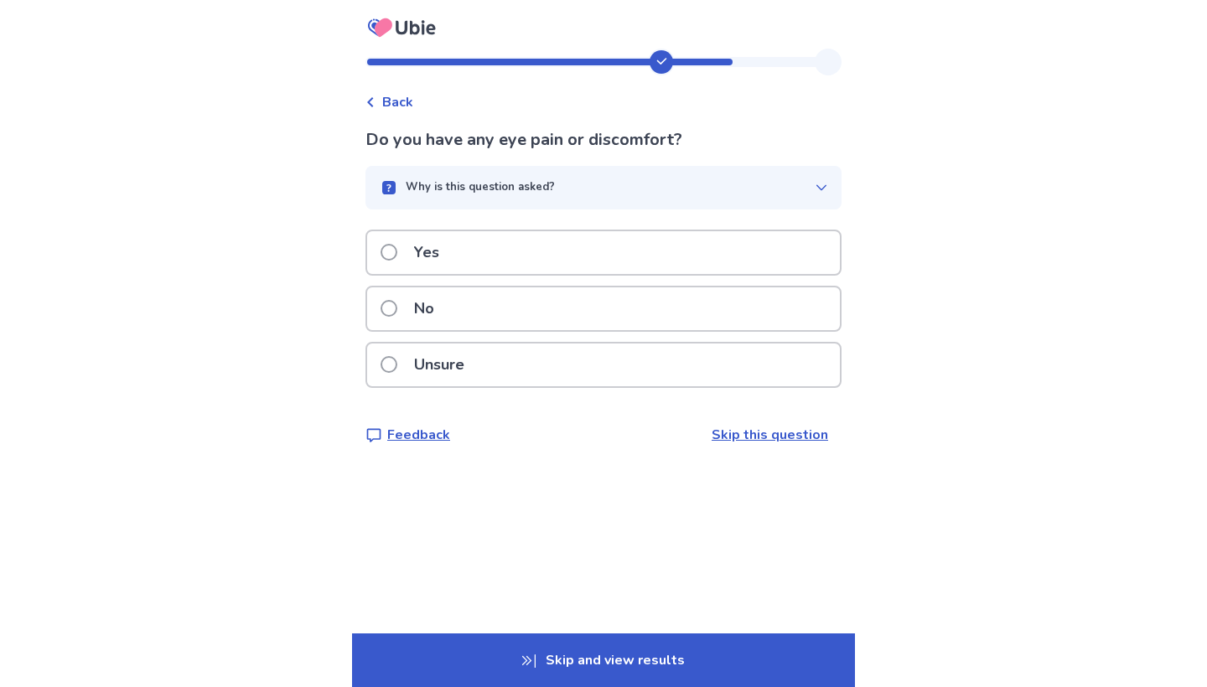
click at [535, 363] on div "Unsure" at bounding box center [603, 365] width 473 height 43
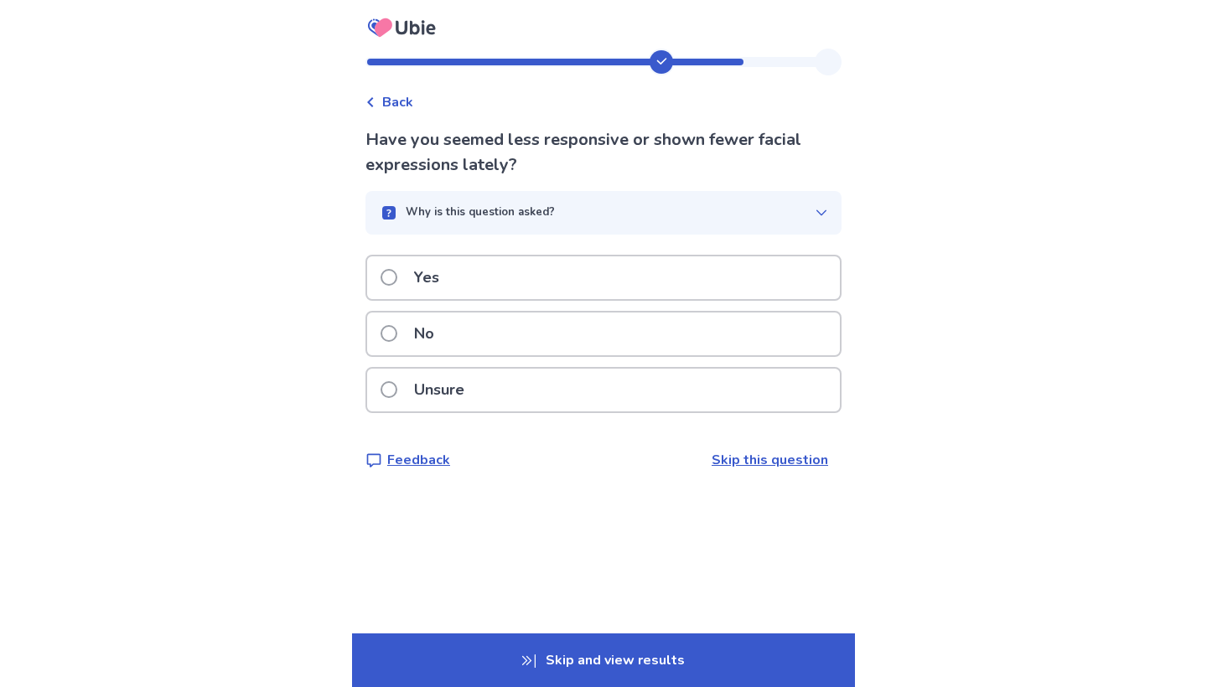
click at [498, 394] on div "Unsure" at bounding box center [603, 390] width 473 height 43
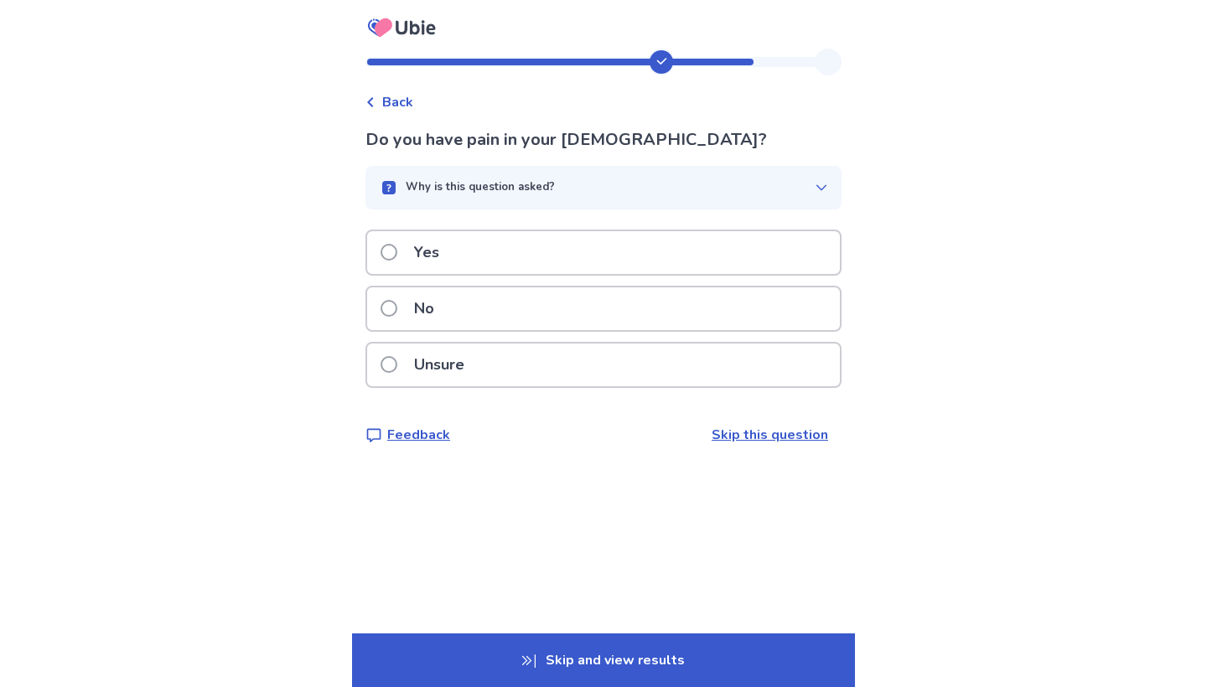
click at [470, 256] on div "Yes" at bounding box center [603, 252] width 473 height 43
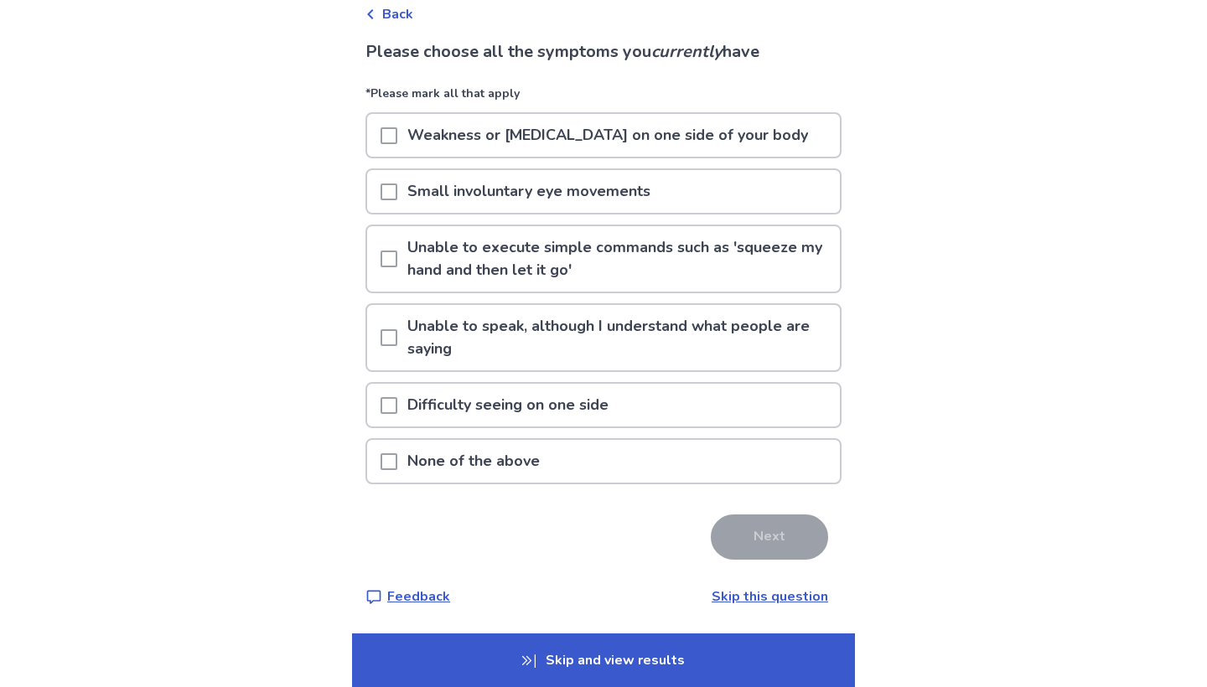
scroll to position [88, 0]
click at [681, 469] on div "None of the above" at bounding box center [603, 461] width 473 height 43
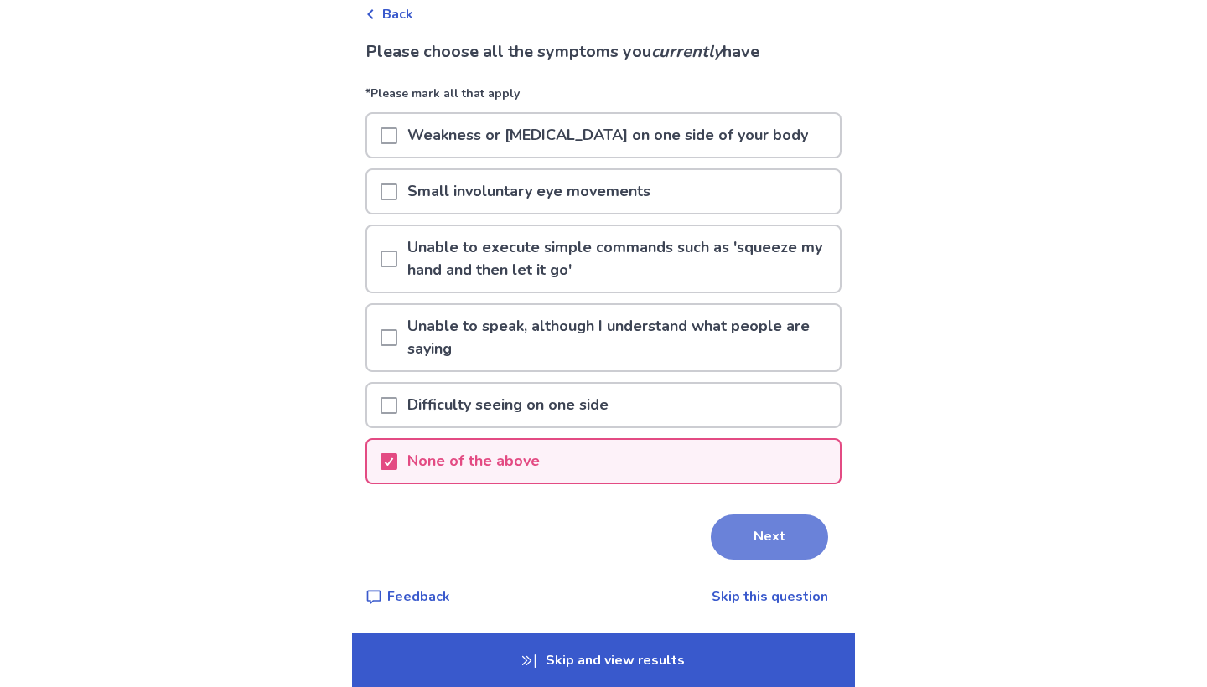
click at [769, 552] on button "Next" at bounding box center [769, 537] width 117 height 45
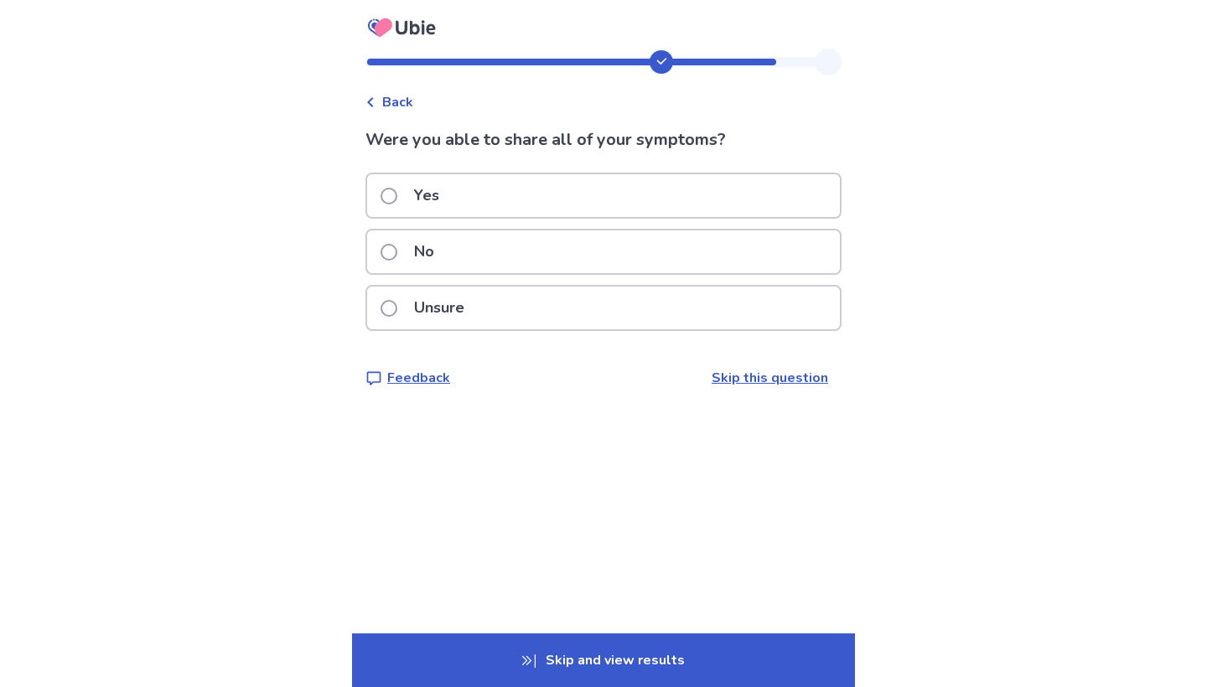
click at [575, 315] on div "Unsure" at bounding box center [603, 308] width 473 height 43
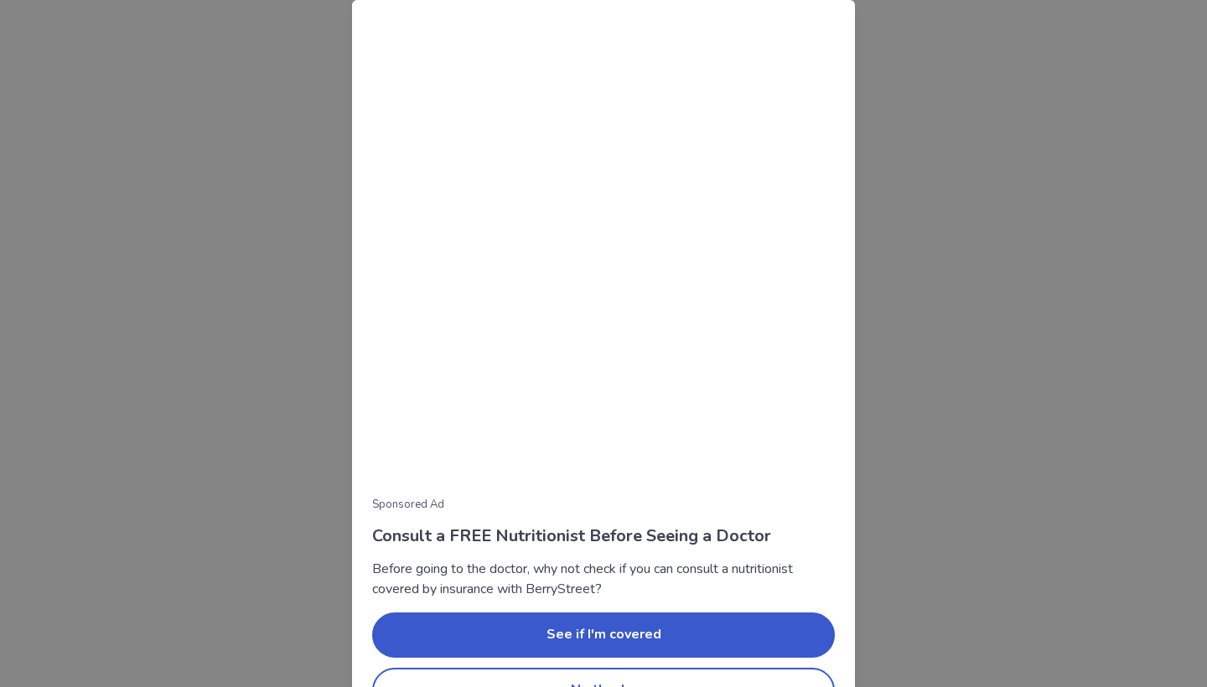
scroll to position [45, 0]
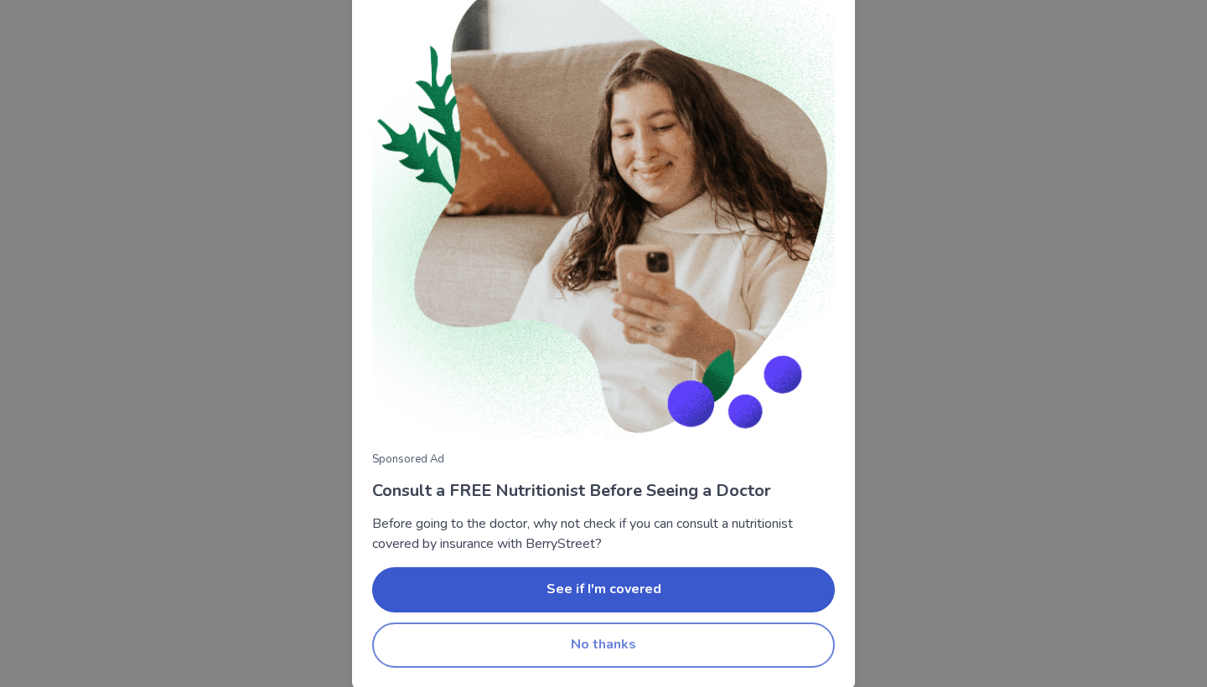
click at [560, 639] on button "No thanks" at bounding box center [603, 645] width 463 height 45
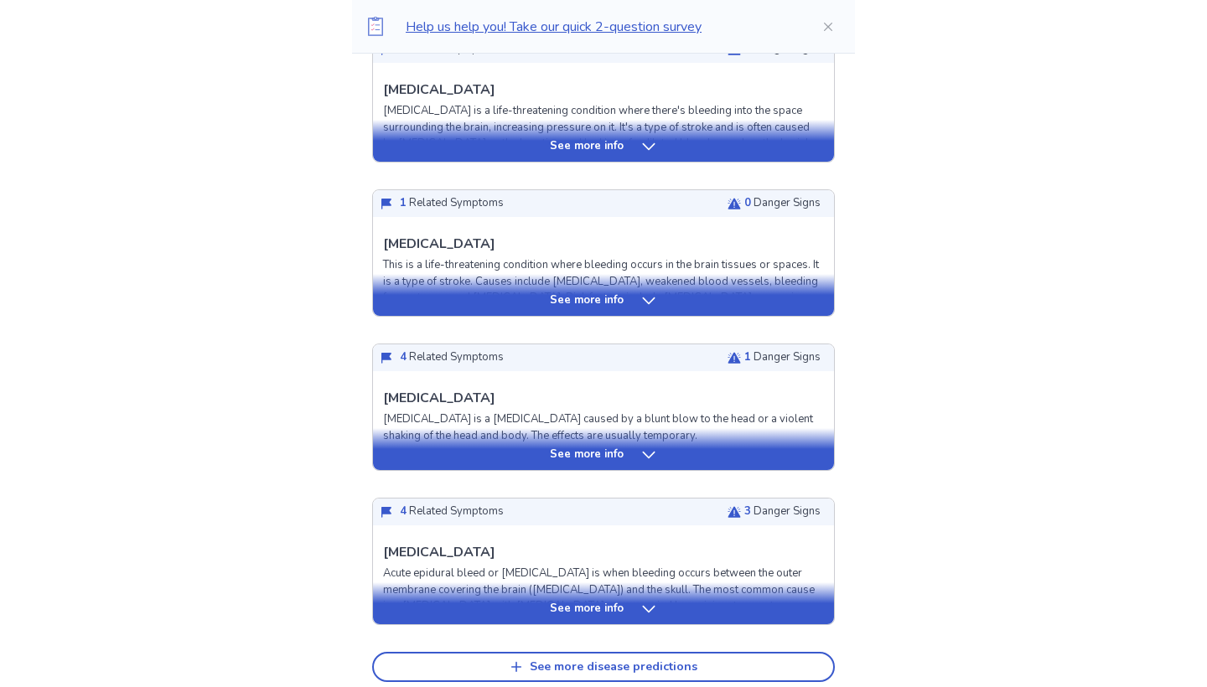
scroll to position [507, 0]
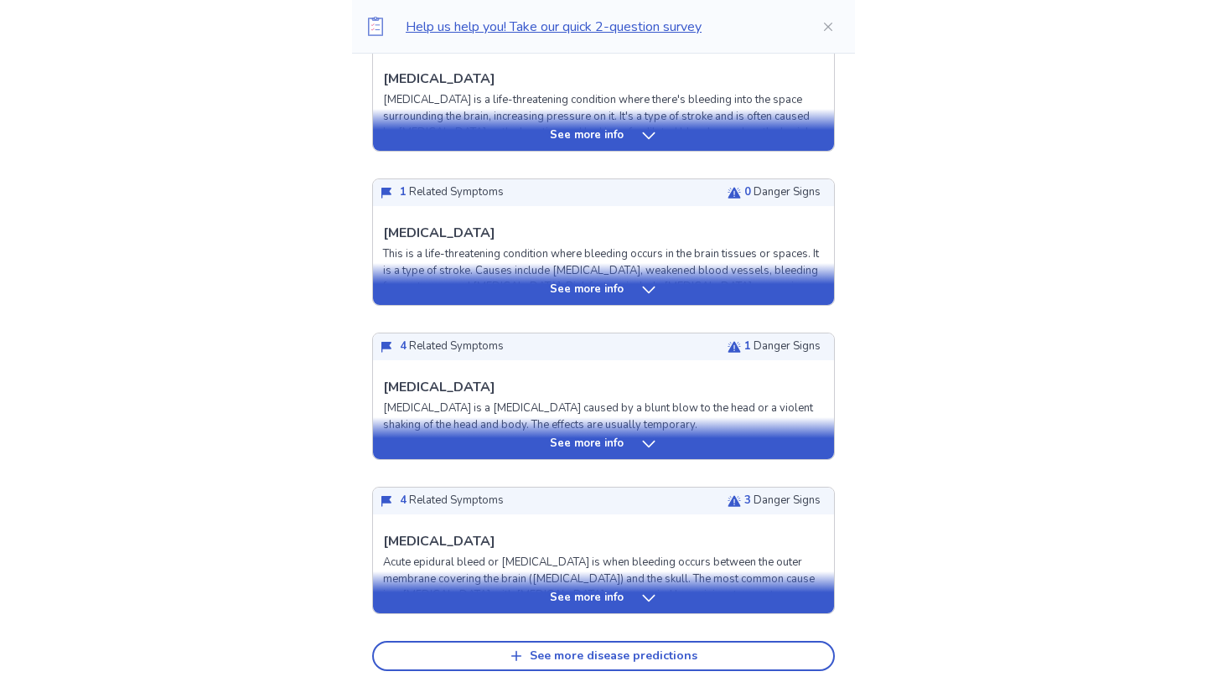
click at [636, 438] on div "See more info" at bounding box center [603, 444] width 461 height 17
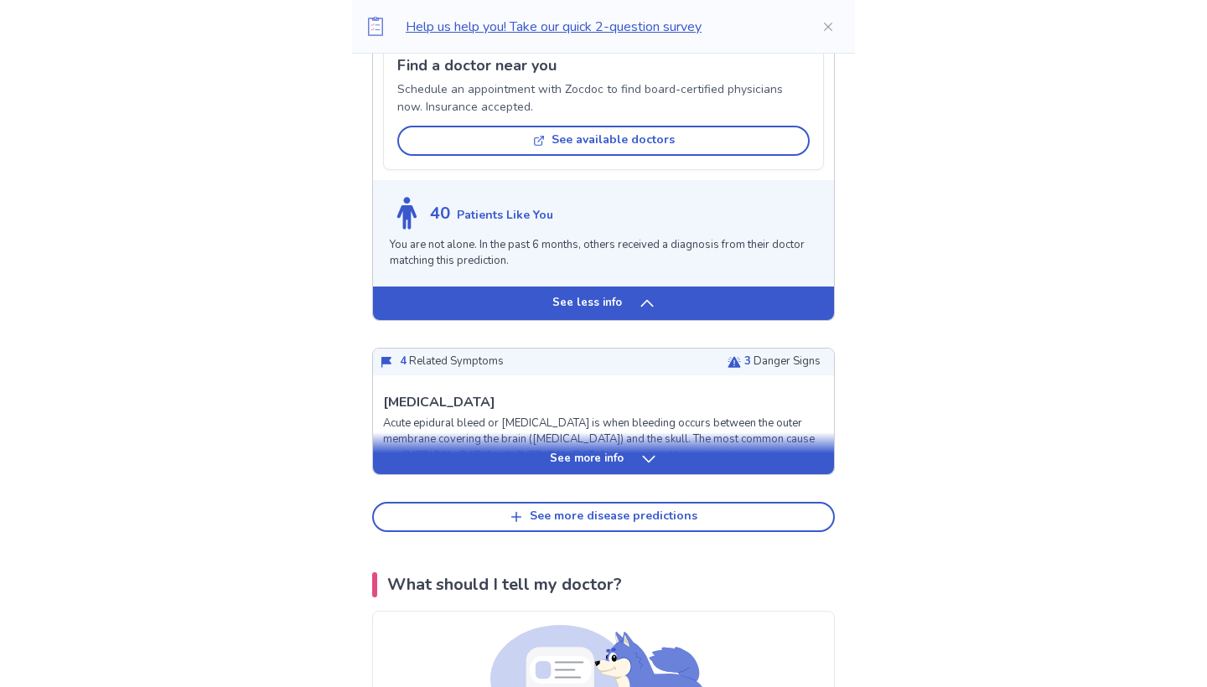
scroll to position [1950, 0]
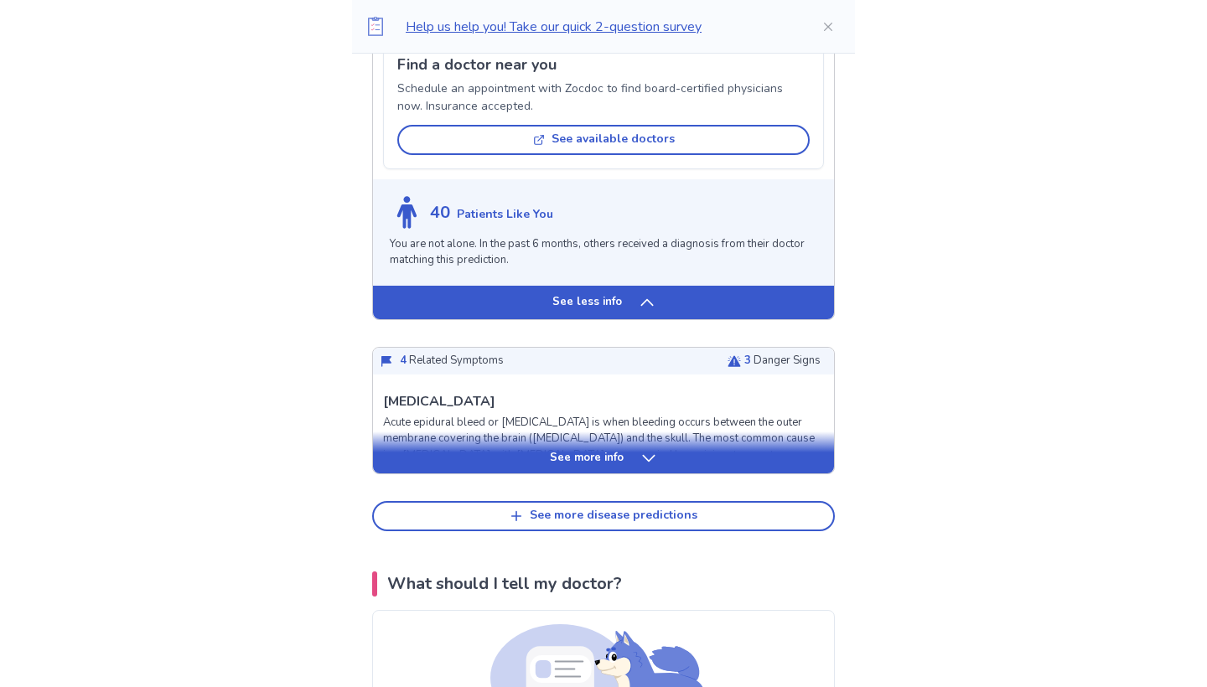
click at [603, 450] on p "See more info" at bounding box center [587, 458] width 74 height 17
